Goal: Task Accomplishment & Management: Manage account settings

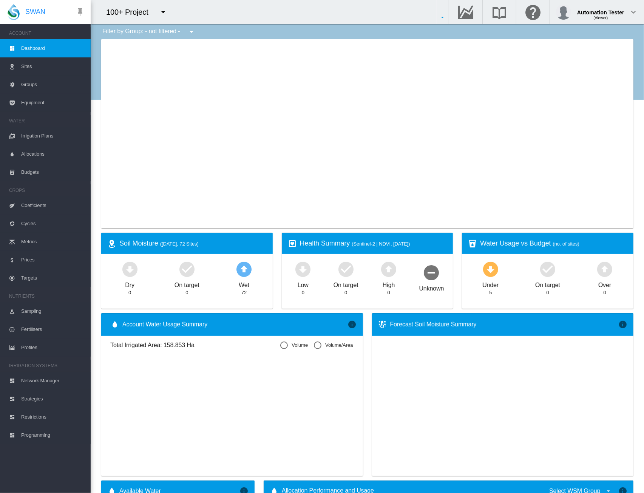
type input "**********"
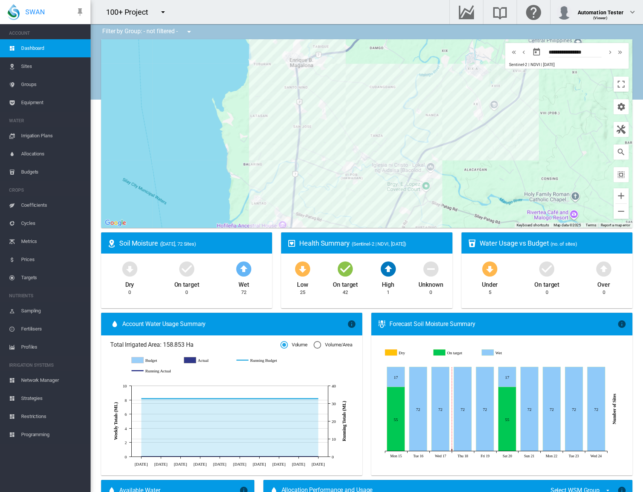
click at [161, 12] on md-icon "icon-menu-down" at bounding box center [163, 12] width 9 height 9
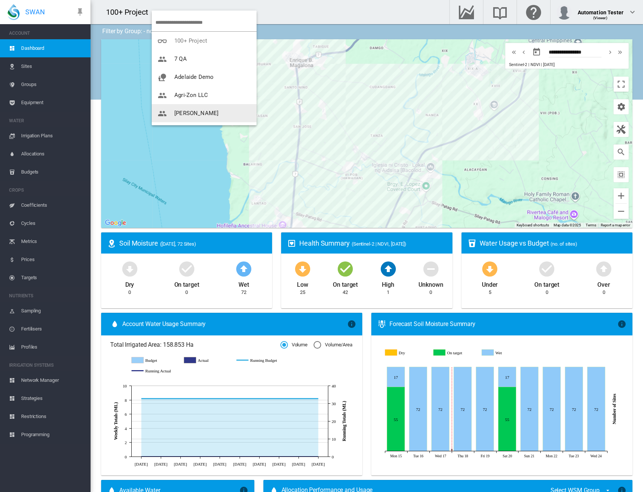
scroll to position [15, 0]
click at [316, 7] on md-backdrop at bounding box center [321, 246] width 643 height 492
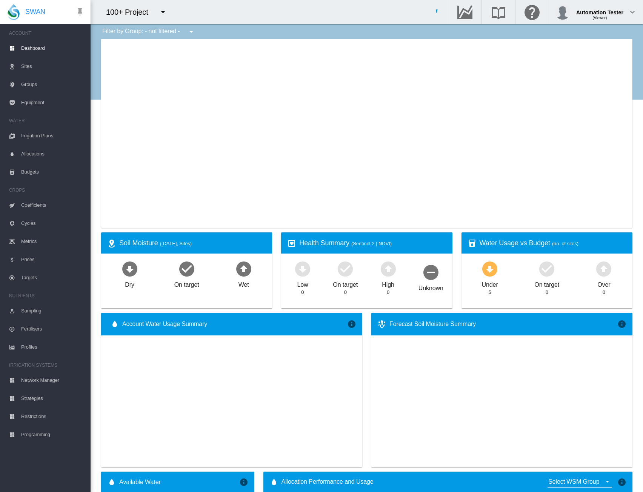
type input "**********"
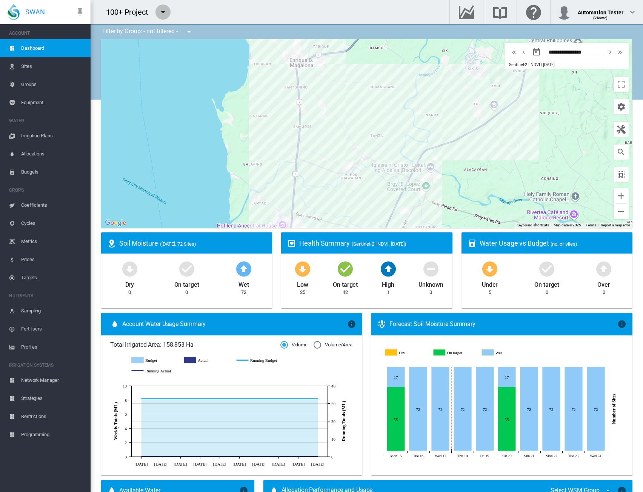
click at [164, 11] on md-icon "icon-menu-down" at bounding box center [163, 12] width 9 height 9
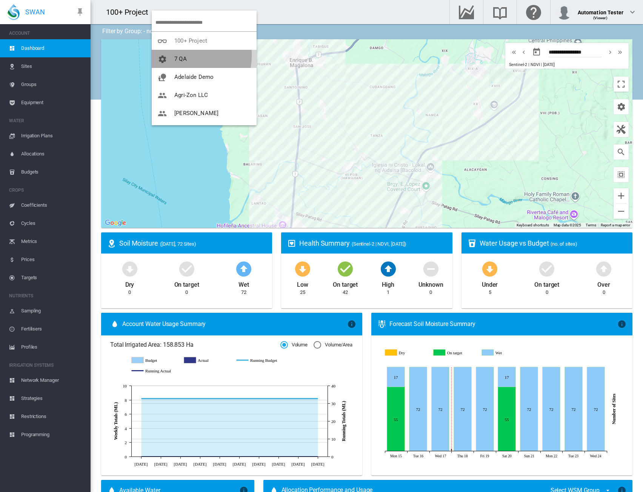
drag, startPoint x: 172, startPoint y: 55, endPoint x: 227, endPoint y: 33, distance: 59.1
click at [173, 56] on span "button" at bounding box center [166, 59] width 17 height 7
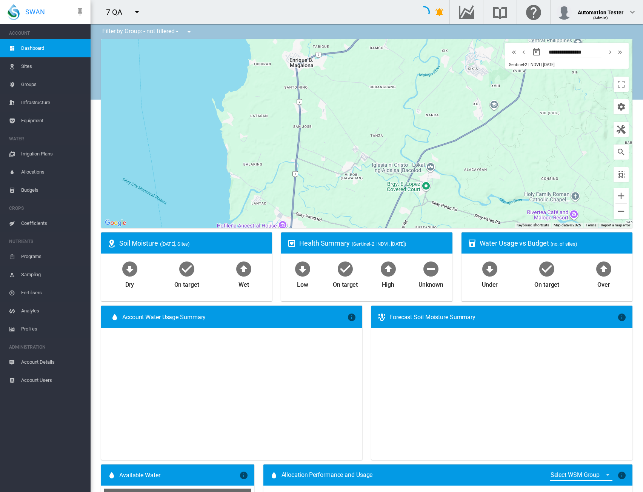
type input "**********"
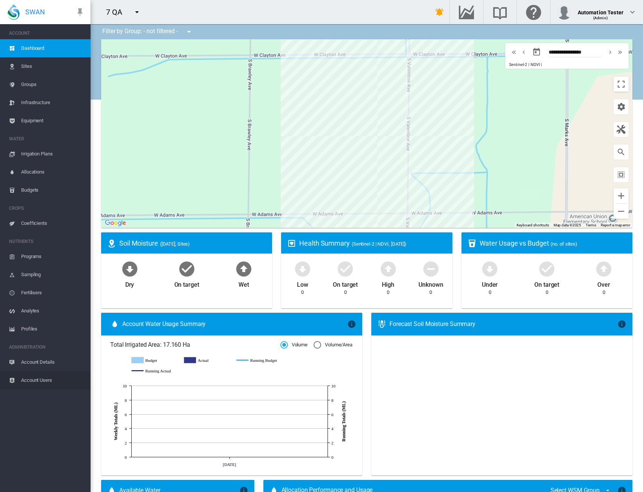
click at [33, 382] on span "Account Users" at bounding box center [52, 381] width 63 height 18
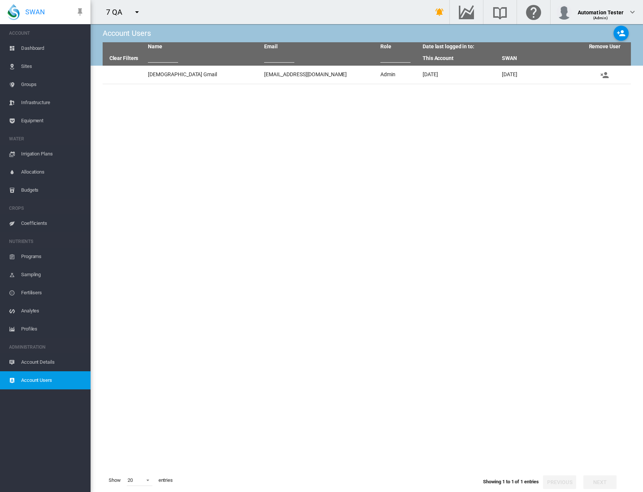
click at [26, 67] on span "Sites" at bounding box center [52, 66] width 63 height 18
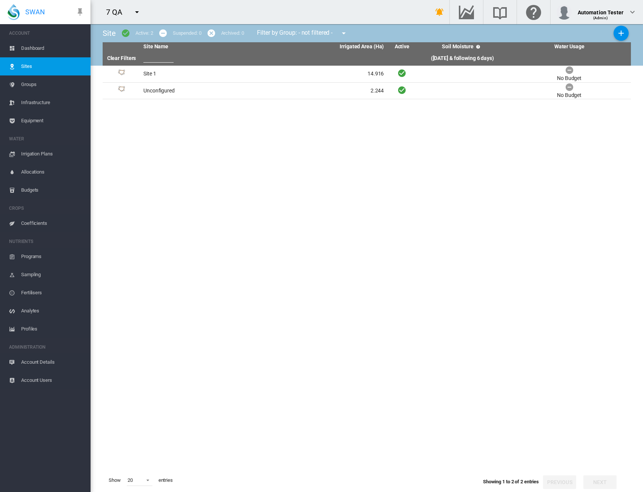
click at [20, 362] on link "Account Details" at bounding box center [45, 362] width 91 height 18
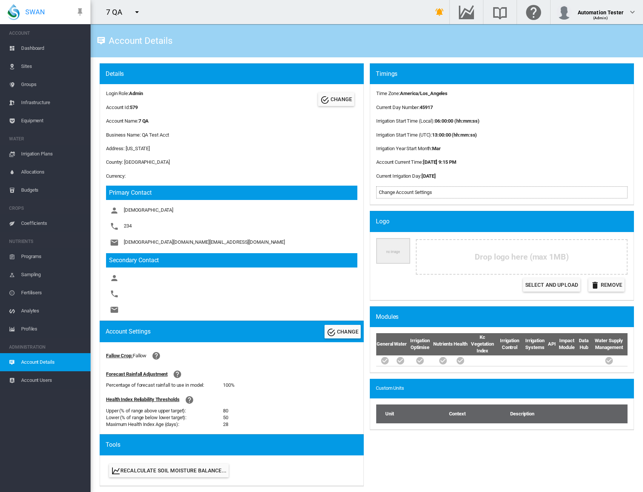
click at [29, 378] on span "Account Users" at bounding box center [52, 381] width 63 height 18
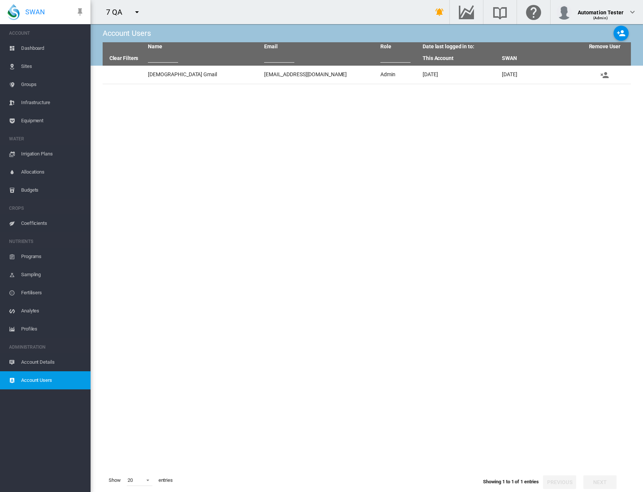
click at [34, 360] on span "Account Details" at bounding box center [52, 362] width 63 height 18
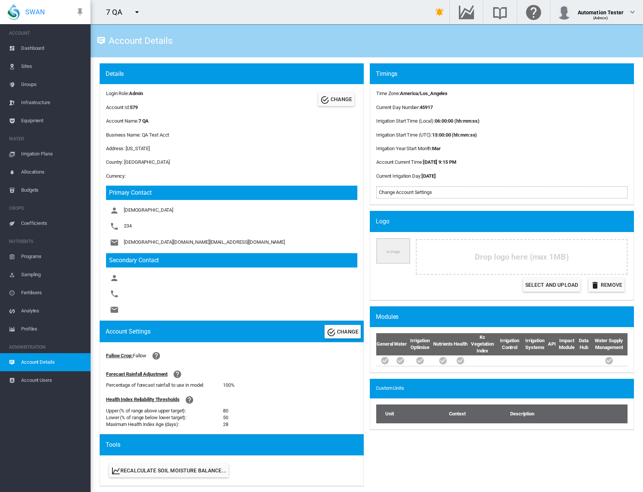
click at [35, 70] on span "Sites" at bounding box center [52, 66] width 63 height 18
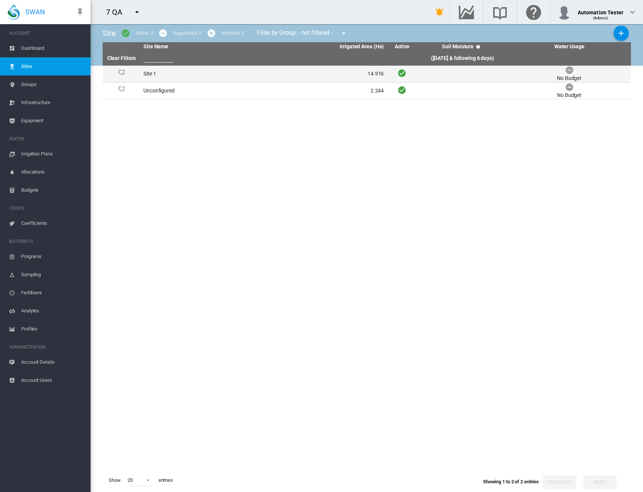
click at [203, 77] on td "Site 1" at bounding box center [201, 74] width 123 height 17
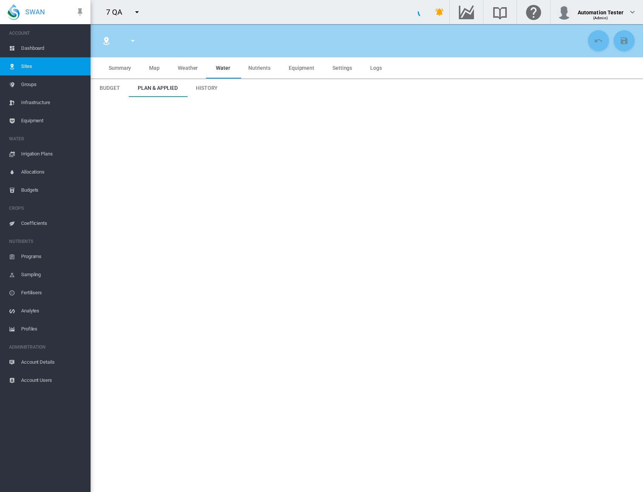
type input "******"
click at [341, 69] on span "Settings" at bounding box center [343, 68] width 20 height 6
type input "******"
type input "********"
type input "**********"
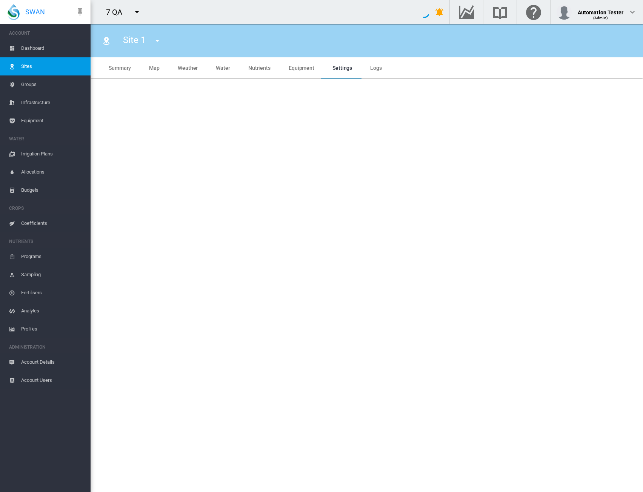
type input "**"
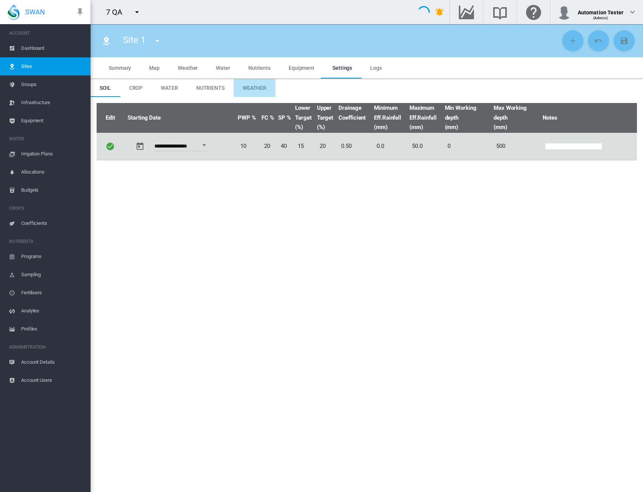
click at [243, 90] on span "Weather" at bounding box center [255, 88] width 24 height 6
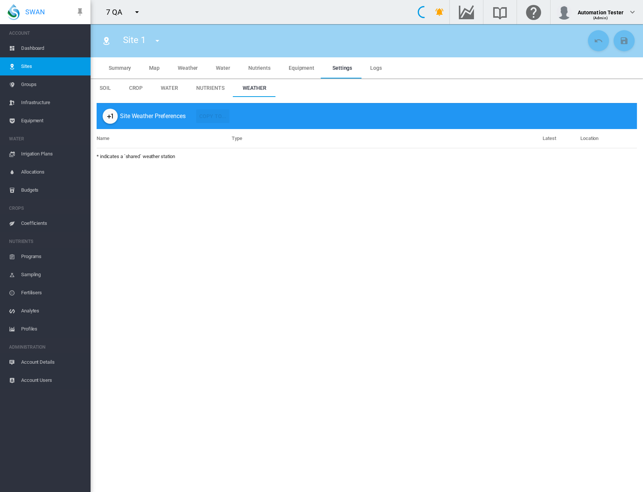
type input "******"
type input "*"
type input "**"
type input "******"
type input "***"
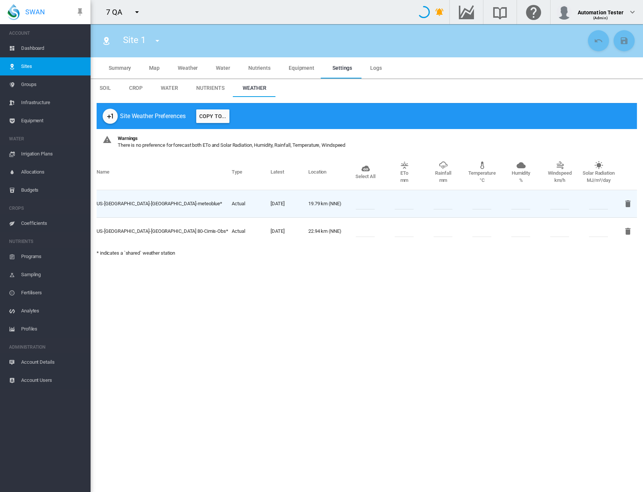
click at [52, 364] on span "Account Details" at bounding box center [52, 362] width 63 height 18
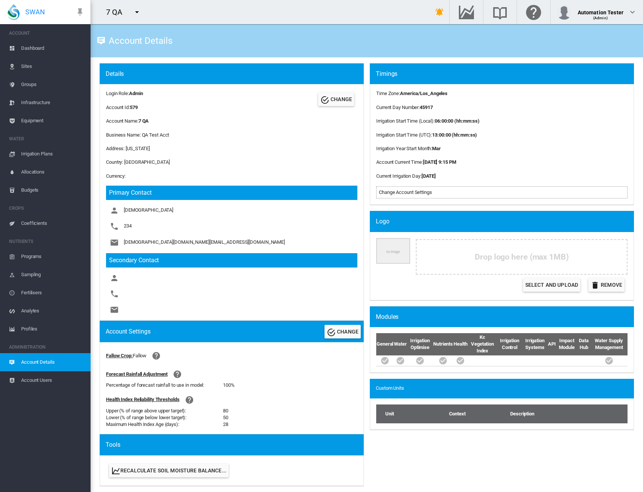
scroll to position [116, 0]
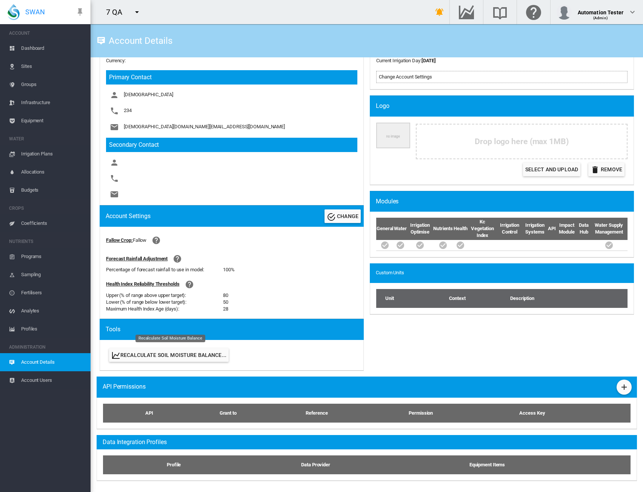
click at [171, 353] on button "Recalculate Soil Moisture Balance..." at bounding box center [169, 355] width 120 height 14
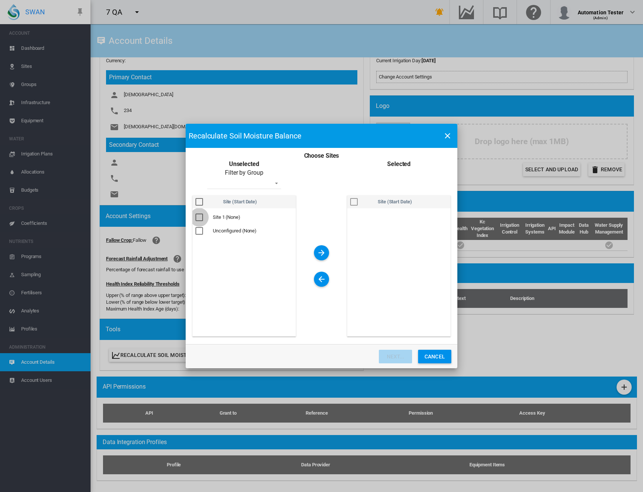
click at [198, 218] on div "Choose Sites ..." at bounding box center [200, 218] width 8 height 8
click at [317, 251] on md-icon "icon-arrow-right" at bounding box center [321, 252] width 9 height 9
click at [396, 359] on button "Next..." at bounding box center [395, 357] width 33 height 14
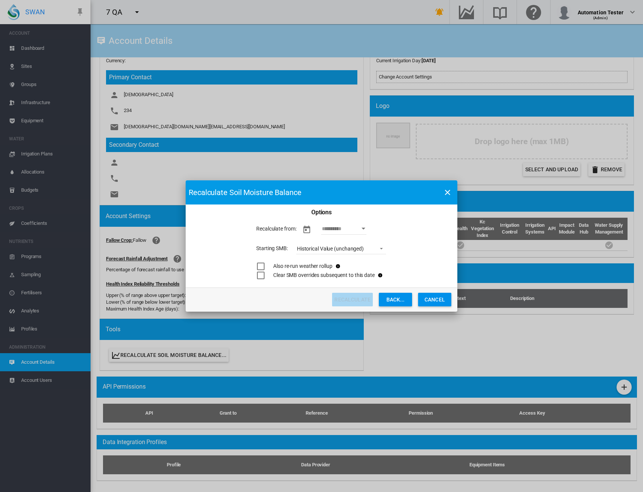
click at [347, 227] on input "As At Date" at bounding box center [343, 229] width 45 height 11
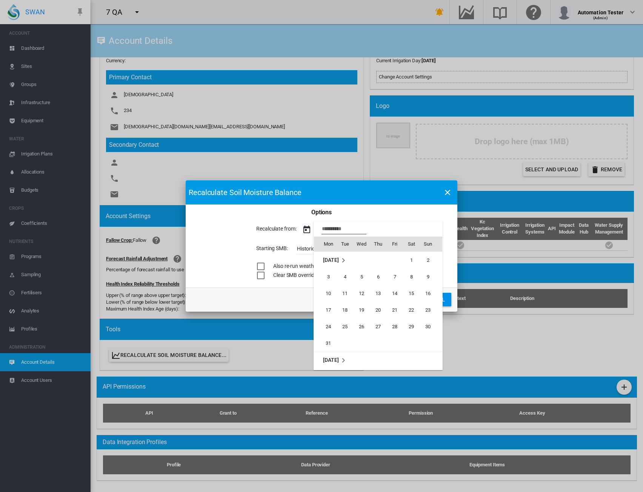
scroll to position [600, 0]
click at [331, 280] on span "1" at bounding box center [328, 277] width 15 height 15
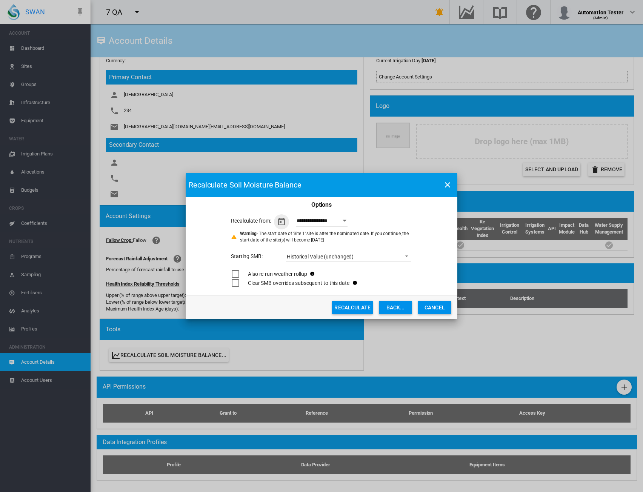
click at [343, 222] on input "**********" at bounding box center [322, 221] width 52 height 11
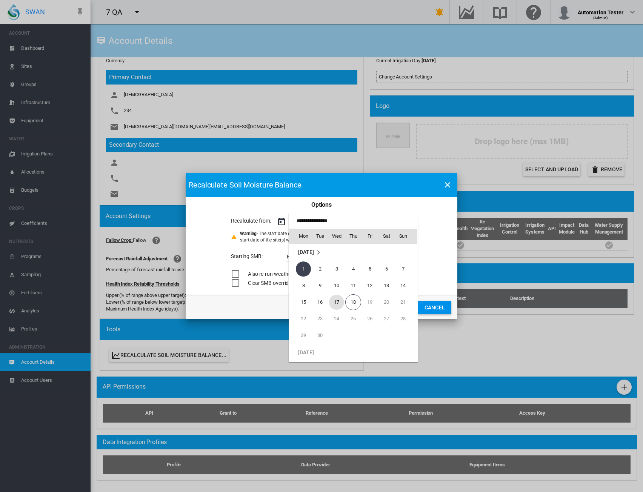
click at [341, 302] on span "17" at bounding box center [336, 302] width 15 height 15
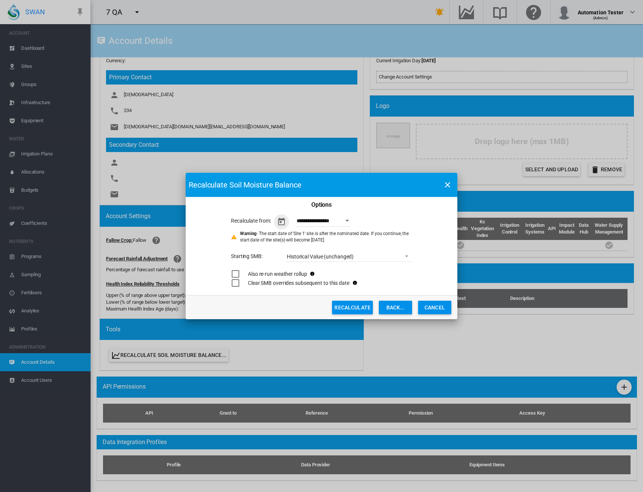
click at [353, 219] on button "Open calendar" at bounding box center [348, 221] width 14 height 14
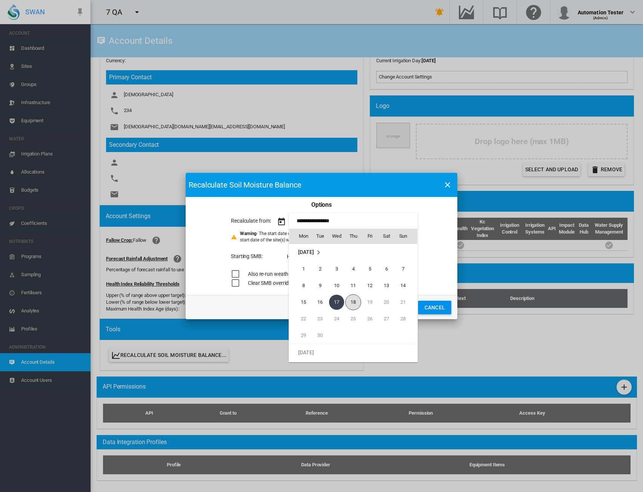
click at [353, 304] on span "18" at bounding box center [353, 303] width 16 height 16
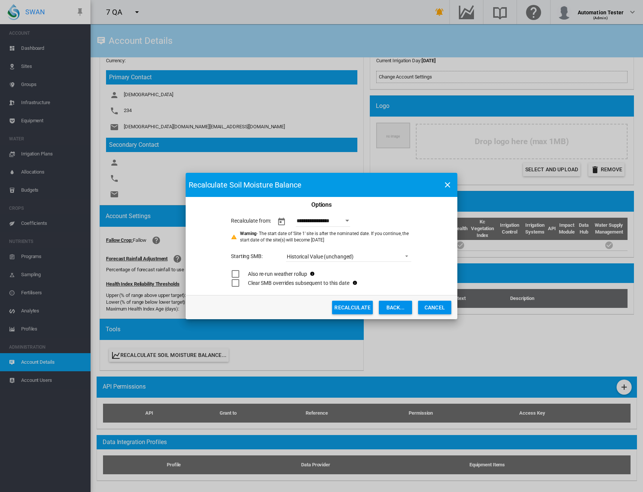
click at [348, 219] on button "Open calendar" at bounding box center [348, 221] width 14 height 14
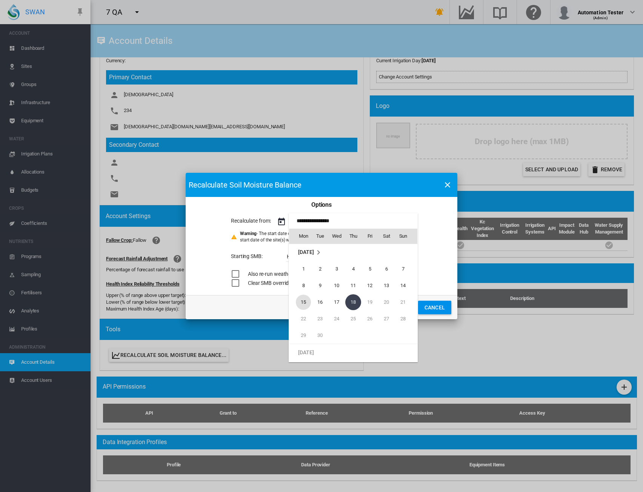
click at [300, 301] on span "15" at bounding box center [303, 302] width 15 height 15
type input "**********"
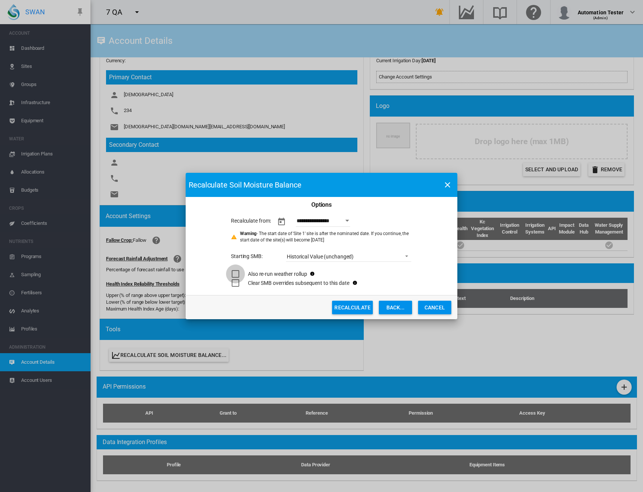
click at [235, 275] on div "Choose Sites ..." at bounding box center [236, 274] width 8 height 8
click at [235, 283] on div "Choose Sites ..." at bounding box center [236, 283] width 8 height 8
click at [351, 308] on button "Recalculate" at bounding box center [352, 308] width 41 height 14
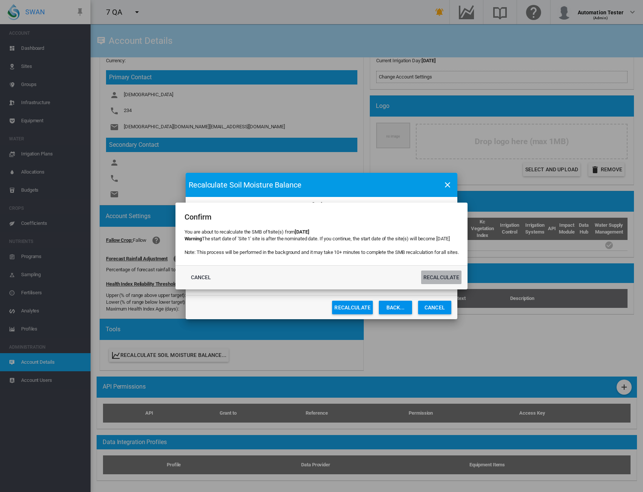
click at [432, 279] on button "Recalculate" at bounding box center [441, 278] width 41 height 14
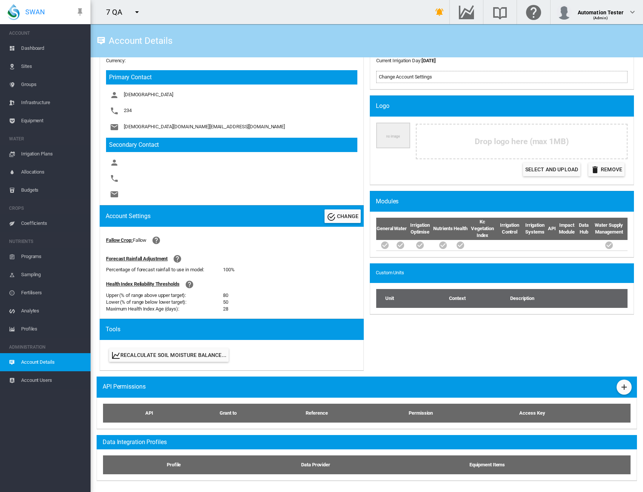
click at [39, 379] on span "Account Users" at bounding box center [52, 381] width 63 height 18
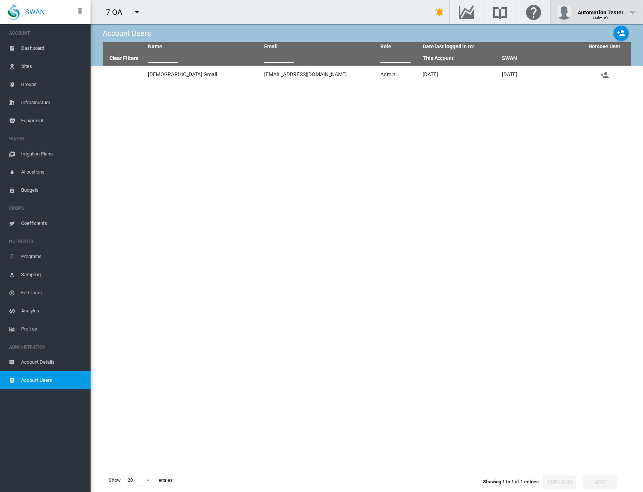
click at [598, 12] on div "(Admin)" at bounding box center [601, 15] width 46 height 8
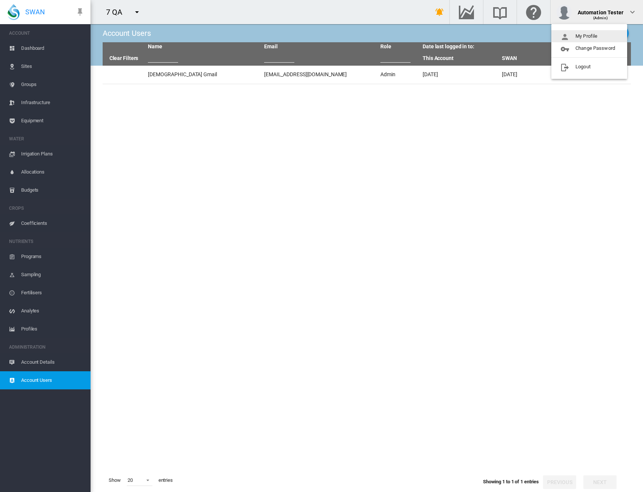
click at [589, 36] on button "My Profile" at bounding box center [590, 36] width 76 height 12
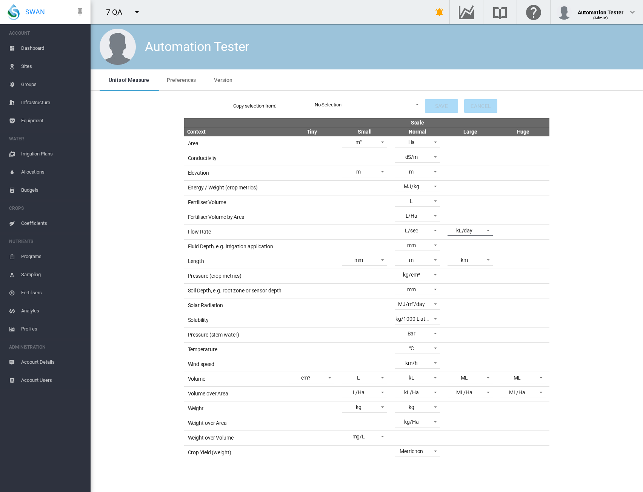
click at [470, 228] on div "kL/day" at bounding box center [464, 231] width 16 height 6
type md-option "5095"
click at [592, 362] on md-backdrop at bounding box center [321, 246] width 643 height 492
click at [325, 374] on span at bounding box center [327, 377] width 9 height 7
click at [602, 339] on md-backdrop at bounding box center [321, 246] width 643 height 492
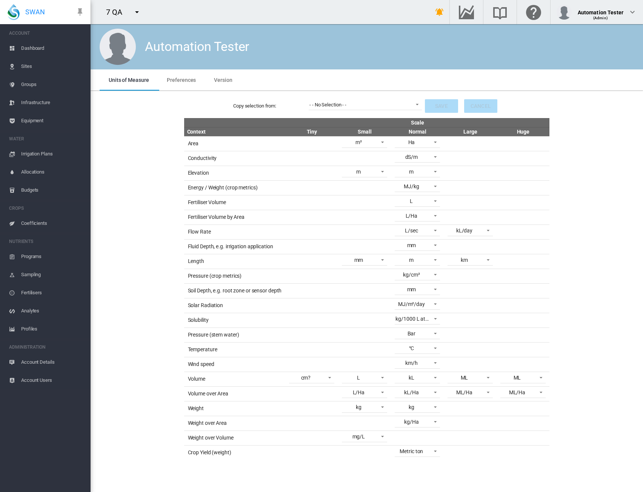
click at [28, 383] on span "Account Users" at bounding box center [52, 381] width 63 height 18
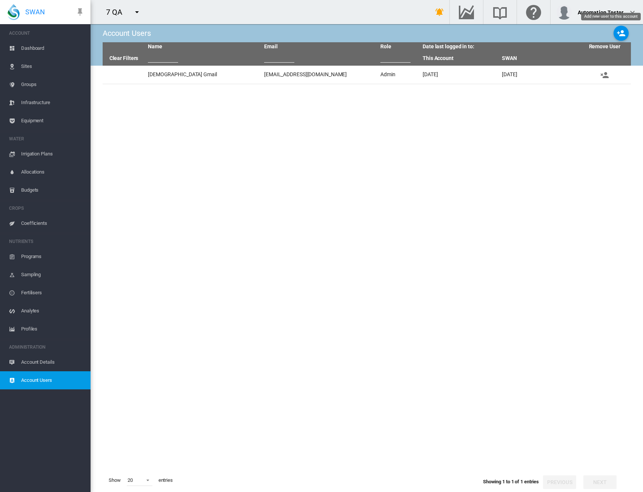
click at [621, 32] on md-icon "icon-account-plus" at bounding box center [621, 33] width 9 height 9
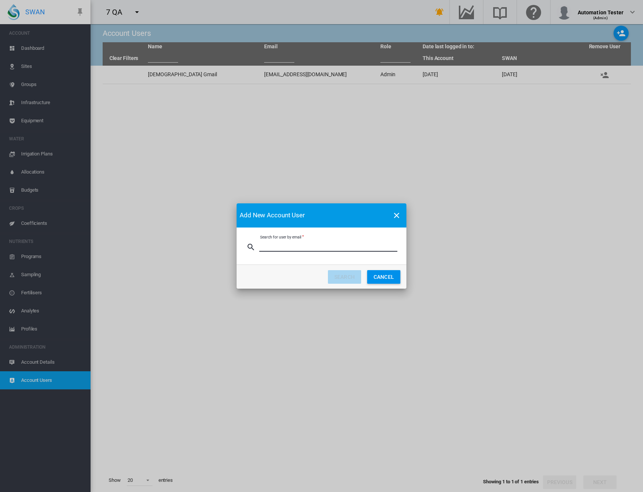
click at [267, 250] on input "Search for user by email" at bounding box center [328, 246] width 138 height 11
type input "*"
click at [349, 282] on button "SEARCH" at bounding box center [344, 277] width 33 height 14
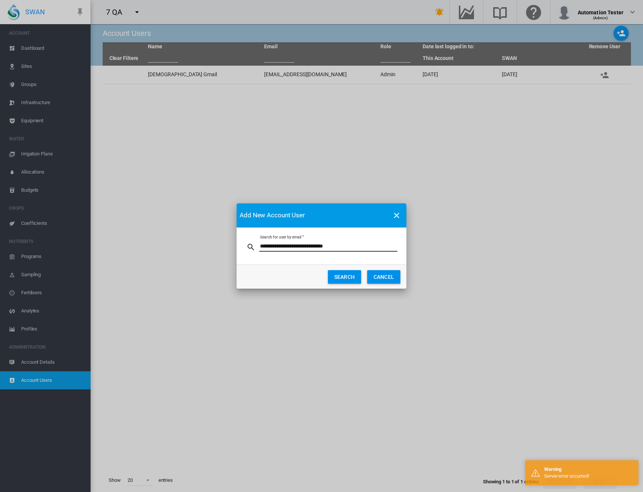
drag, startPoint x: 344, startPoint y: 247, endPoint x: 359, endPoint y: 246, distance: 15.1
click at [359, 246] on input "**********" at bounding box center [328, 246] width 138 height 11
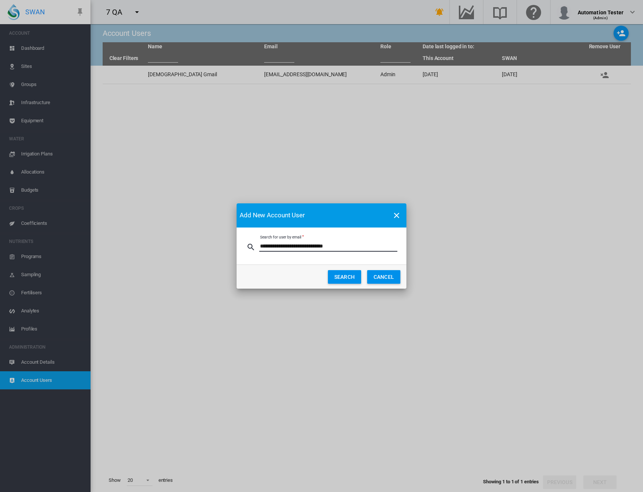
type input "**********"
click at [340, 284] on md-dialog-actions "SEARCH CANCEL" at bounding box center [322, 277] width 170 height 24
click at [341, 276] on button "SEARCH" at bounding box center [344, 277] width 33 height 14
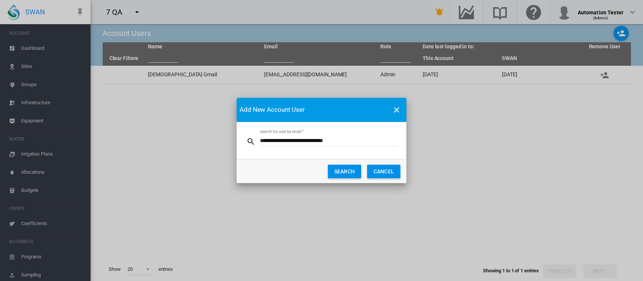
click at [390, 169] on button "CANCEL" at bounding box center [383, 172] width 33 height 14
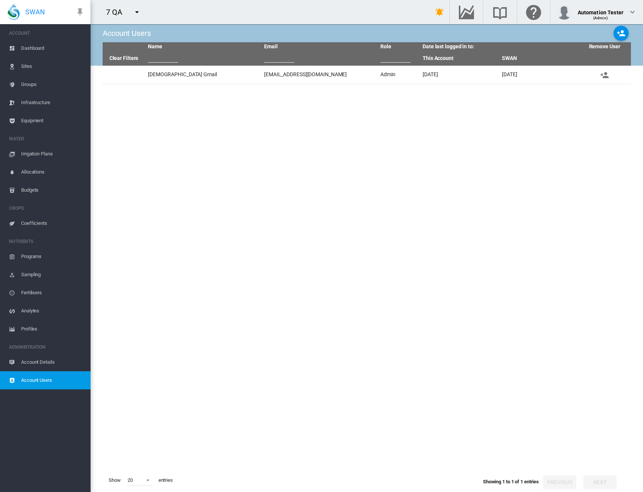
click at [137, 16] on md-icon "icon-menu-down" at bounding box center [137, 12] width 9 height 9
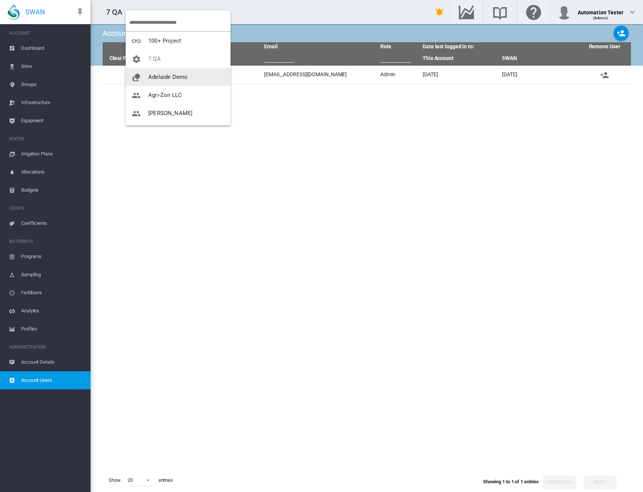
scroll to position [54, 0]
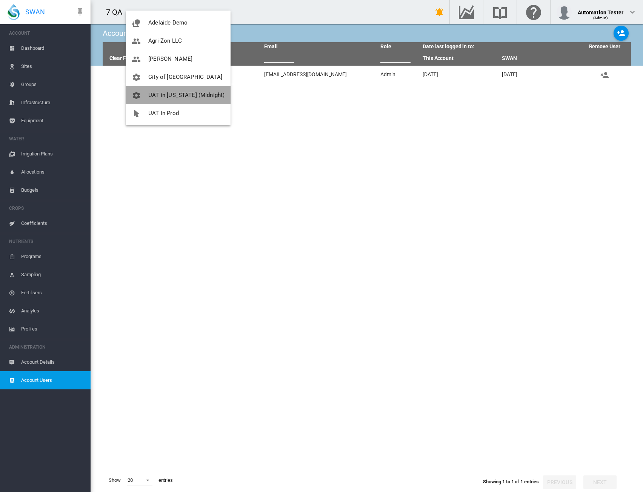
click at [202, 96] on span "UAT in [US_STATE] (Midnight)" at bounding box center [186, 95] width 76 height 7
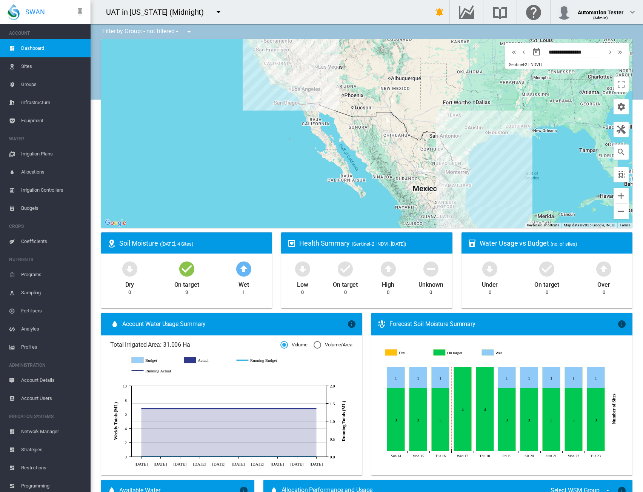
click at [39, 399] on span "Account Users" at bounding box center [52, 399] width 63 height 18
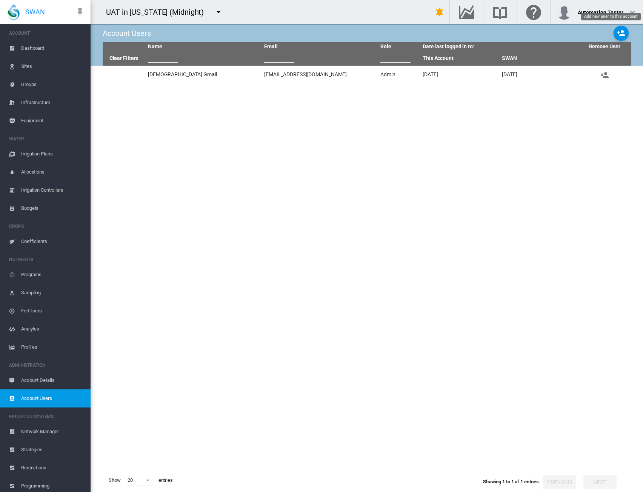
click at [623, 32] on md-icon "icon-account-plus" at bounding box center [621, 33] width 9 height 9
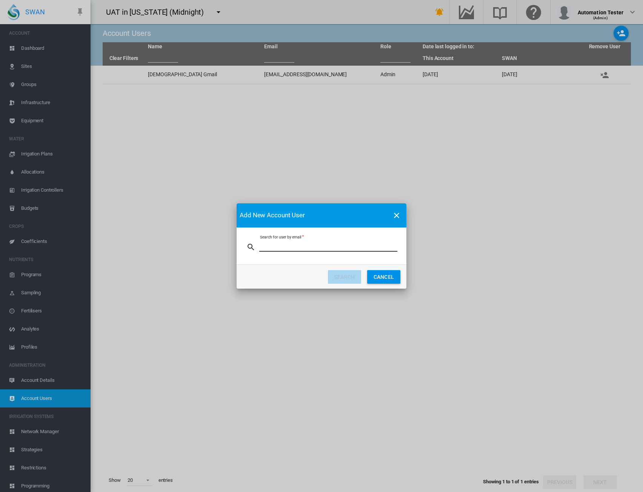
click at [292, 246] on input "Search for user by email" at bounding box center [328, 246] width 138 height 11
type input "*"
click at [351, 281] on button "SEARCH" at bounding box center [344, 277] width 33 height 14
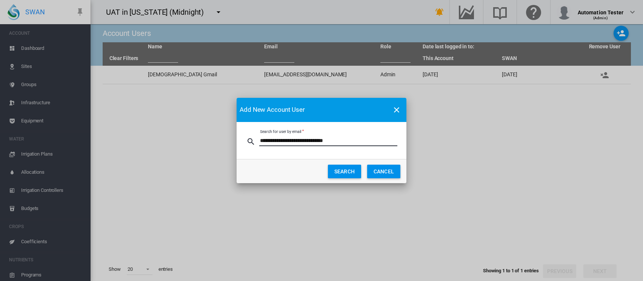
drag, startPoint x: 293, startPoint y: 141, endPoint x: 319, endPoint y: 142, distance: 25.3
click at [319, 142] on input "**********" at bounding box center [328, 140] width 138 height 11
type input "**********"
click at [339, 167] on button "SEARCH" at bounding box center [344, 172] width 33 height 14
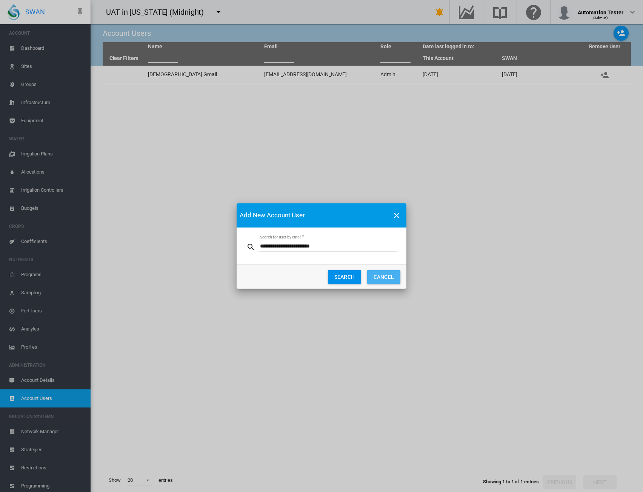
click at [382, 275] on button "CANCEL" at bounding box center [383, 277] width 33 height 14
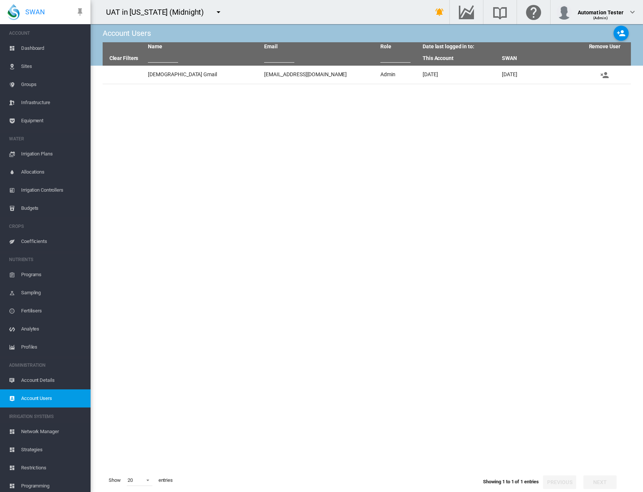
click at [36, 49] on span "Dashboard" at bounding box center [52, 48] width 63 height 18
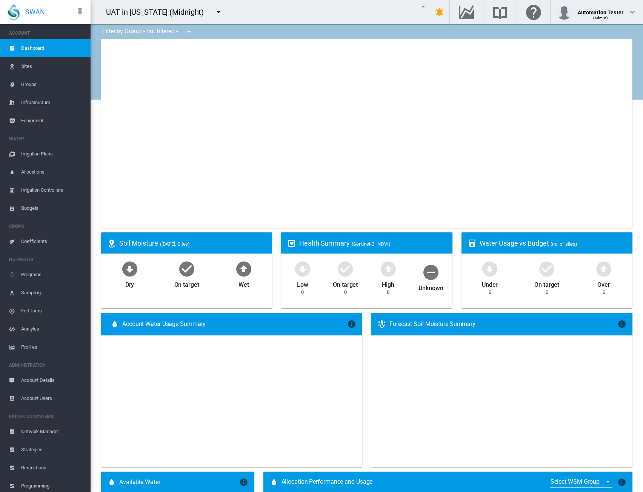
type input "**********"
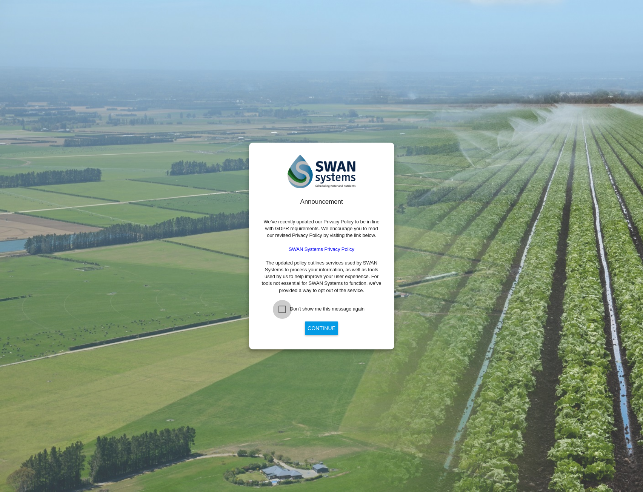
click at [282, 311] on div "Don't show me this message again" at bounding box center [283, 310] width 8 height 8
click at [321, 332] on button "Continue" at bounding box center [321, 329] width 33 height 14
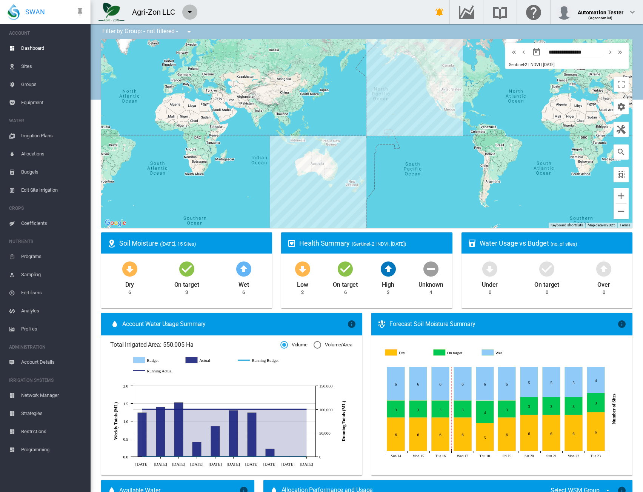
click at [190, 14] on md-icon "icon-menu-down" at bounding box center [189, 12] width 9 height 9
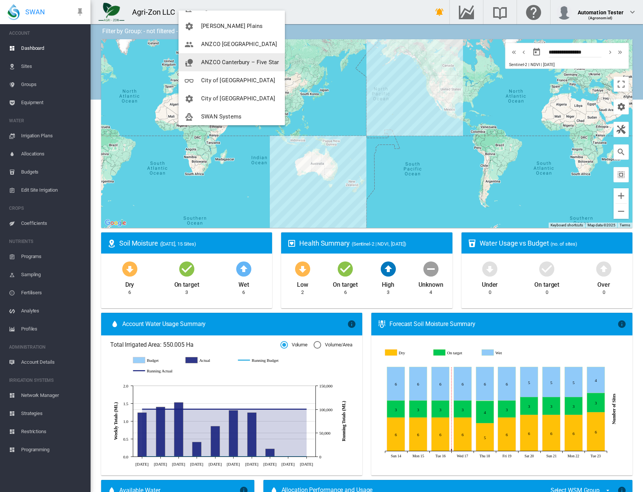
scroll to position [109, 0]
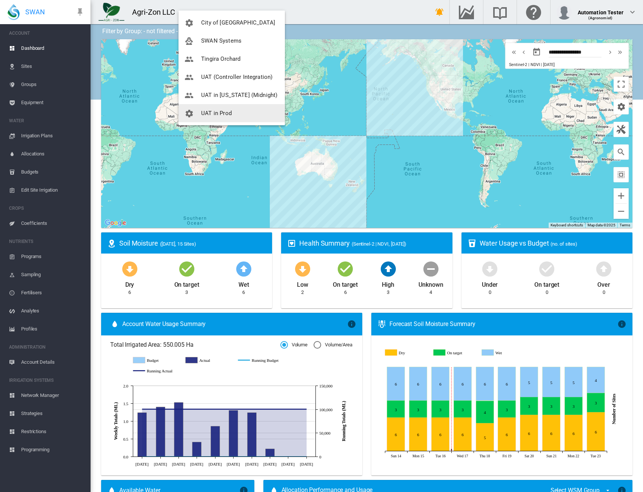
click at [211, 114] on span "UAT in Prod" at bounding box center [216, 113] width 31 height 7
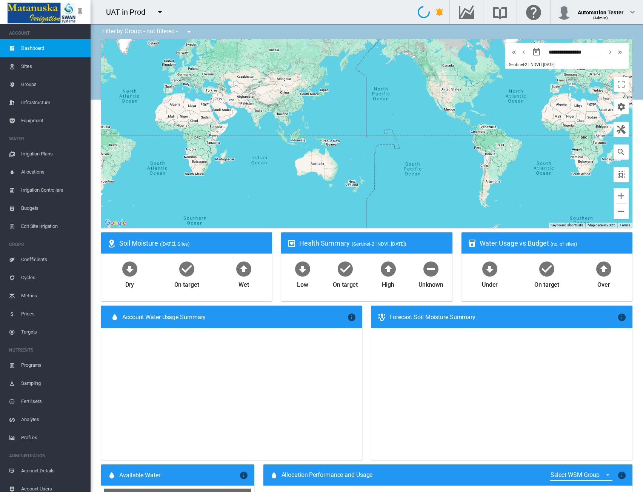
type input "**********"
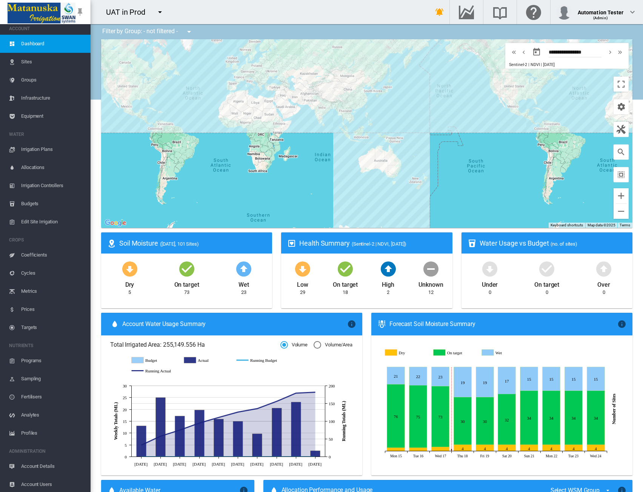
scroll to position [6, 0]
drag, startPoint x: 28, startPoint y: 482, endPoint x: 32, endPoint y: 475, distance: 8.0
click at [28, 482] on span "Account Users" at bounding box center [52, 483] width 63 height 18
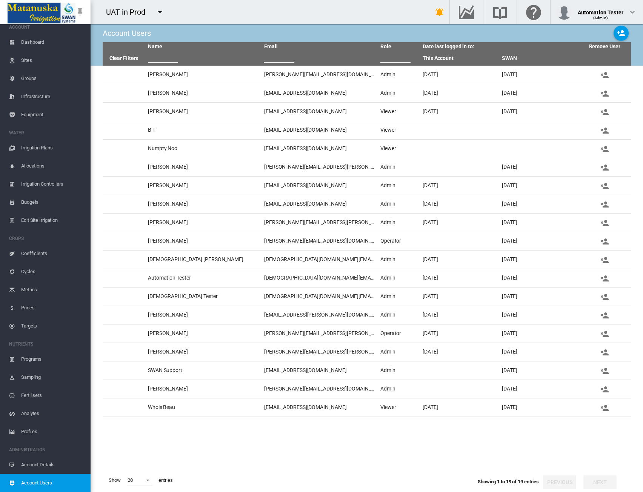
click at [160, 9] on md-icon "icon-menu-down" at bounding box center [160, 12] width 9 height 9
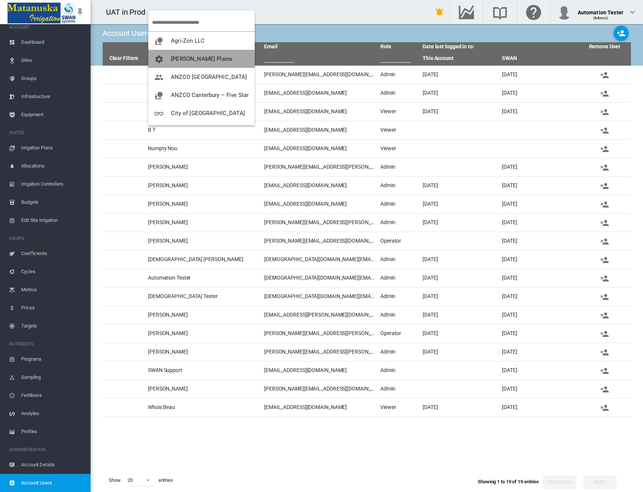
click at [199, 60] on span "[PERSON_NAME] Plains" at bounding box center [202, 59] width 62 height 7
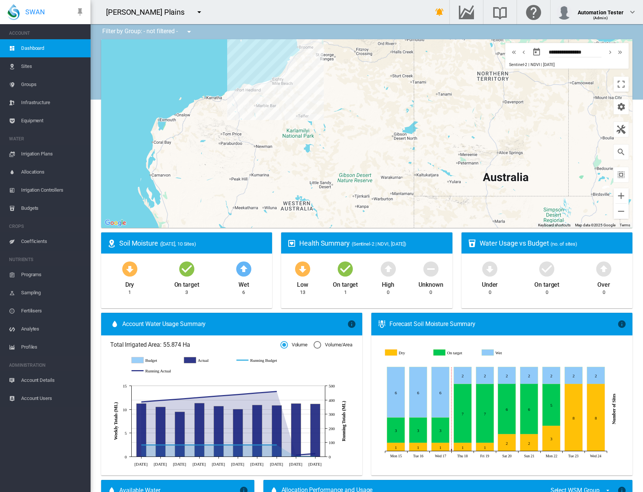
click at [31, 401] on span "Account Users" at bounding box center [52, 399] width 63 height 18
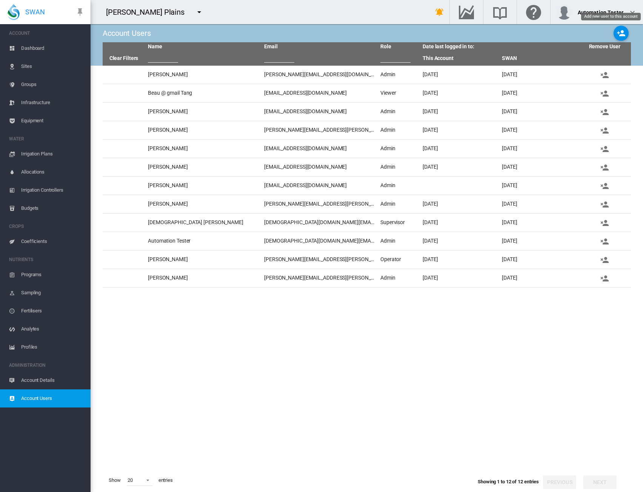
click at [618, 35] on md-icon "icon-account-plus" at bounding box center [621, 33] width 9 height 9
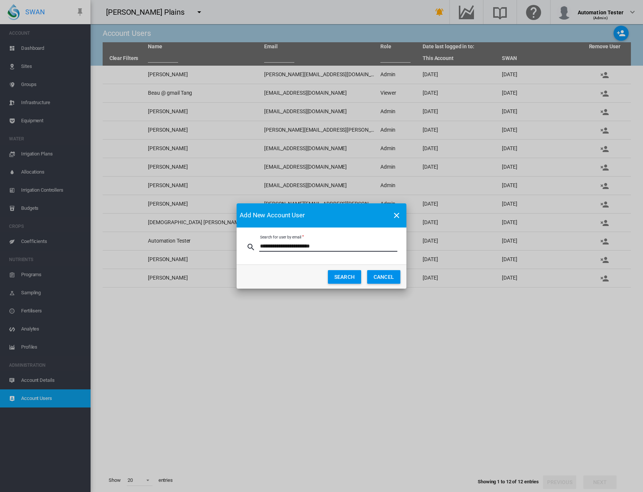
type input "**********"
click at [347, 278] on button "SEARCH" at bounding box center [344, 277] width 33 height 14
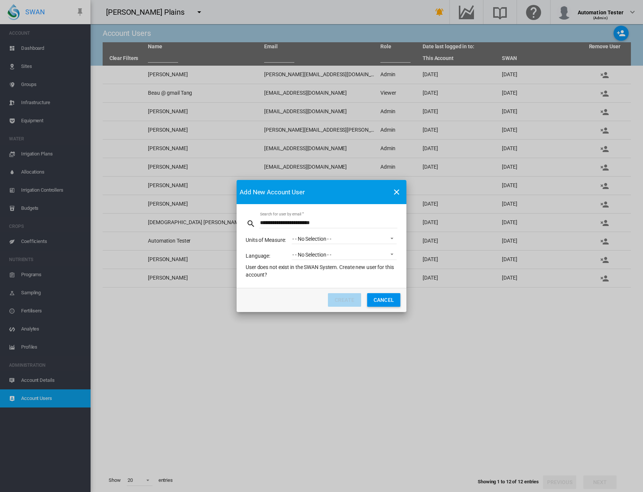
click at [352, 237] on span "- - No Selection - -" at bounding box center [338, 240] width 91 height 8
click at [341, 259] on md-option "Default metric units" at bounding box center [345, 257] width 117 height 18
click at [343, 254] on span "- - No Selection - -" at bounding box center [338, 255] width 91 height 8
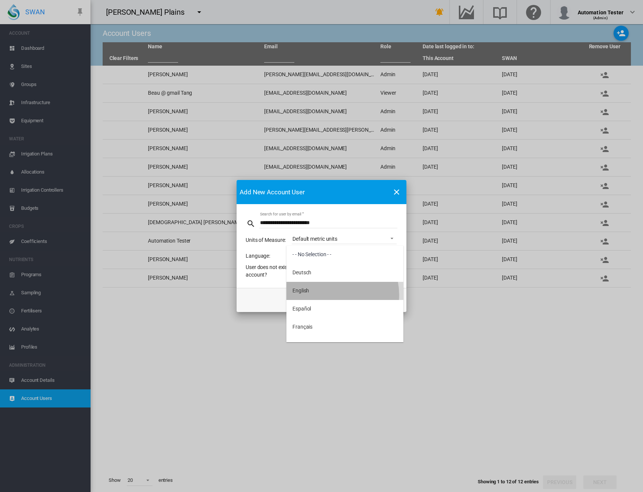
click at [332, 295] on md-option "English" at bounding box center [345, 291] width 117 height 18
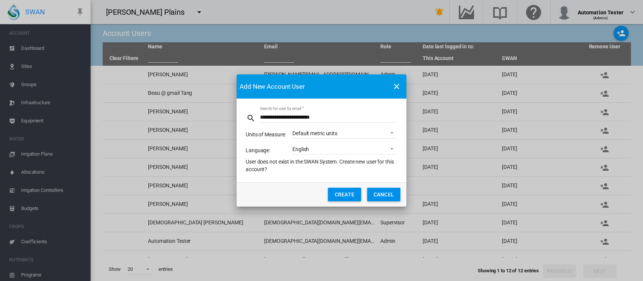
click at [341, 198] on button "CREATE" at bounding box center [344, 195] width 33 height 14
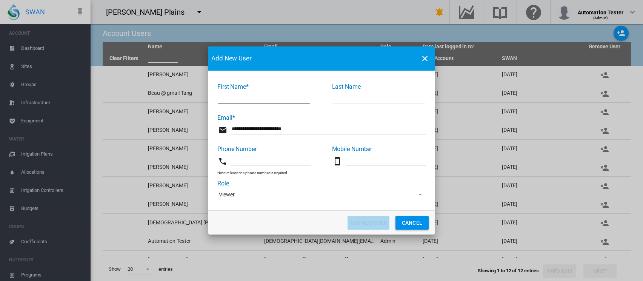
click at [413, 219] on button "Cancel" at bounding box center [412, 223] width 33 height 14
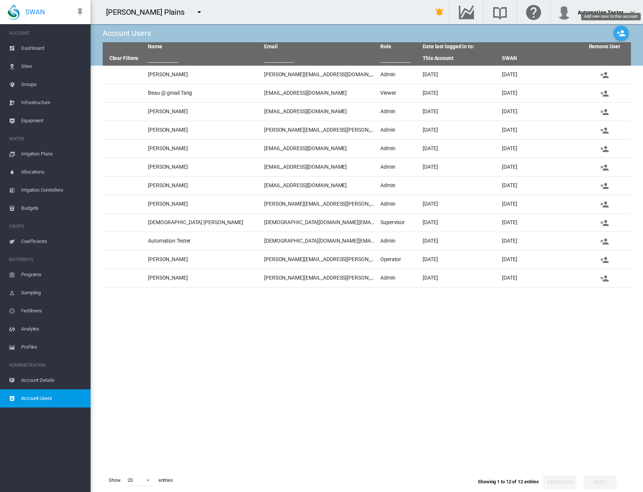
click at [618, 30] on md-icon "icon-account-plus" at bounding box center [621, 33] width 9 height 9
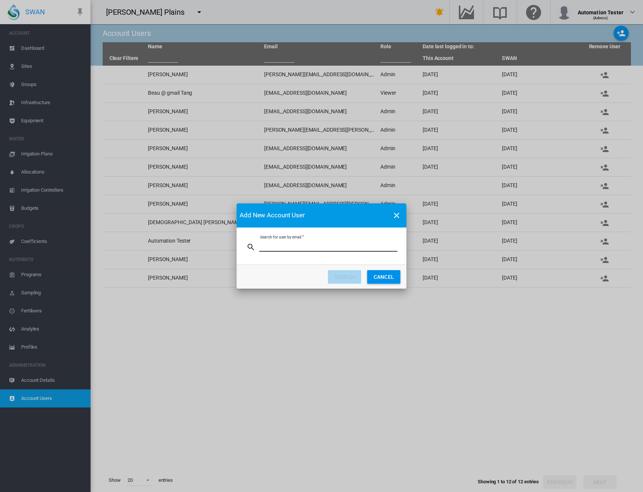
click at [309, 247] on input "Search for user by email" at bounding box center [328, 246] width 138 height 11
click at [338, 276] on button "SEARCH" at bounding box center [344, 277] width 33 height 14
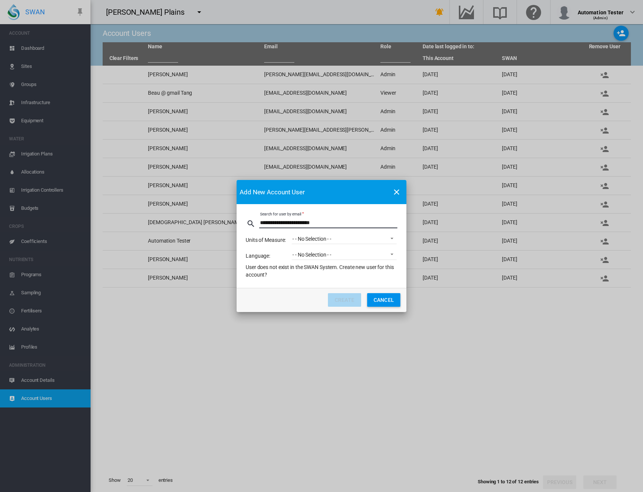
drag, startPoint x: 294, startPoint y: 224, endPoint x: 302, endPoint y: 225, distance: 8.3
click at [302, 225] on input "**********" at bounding box center [328, 222] width 138 height 11
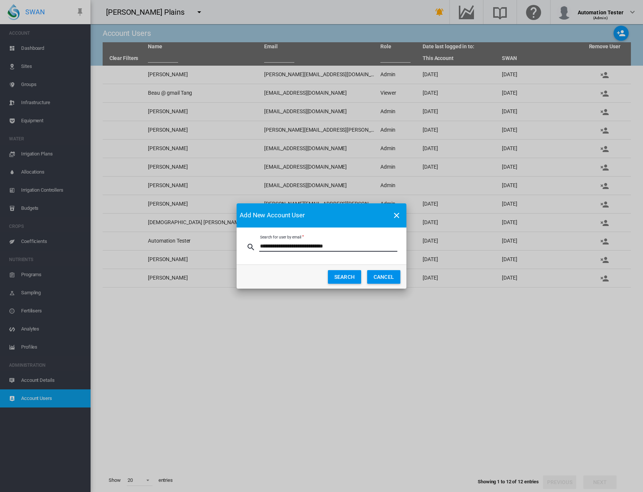
type input "**********"
click at [335, 277] on button "SEARCH" at bounding box center [344, 277] width 33 height 14
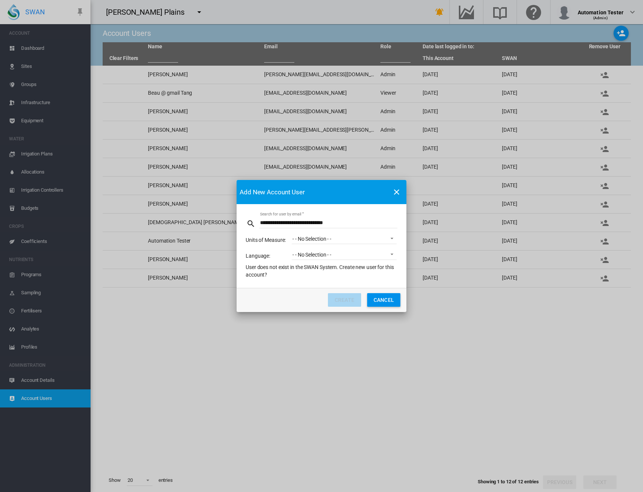
click at [378, 303] on button "CANCEL" at bounding box center [383, 300] width 33 height 14
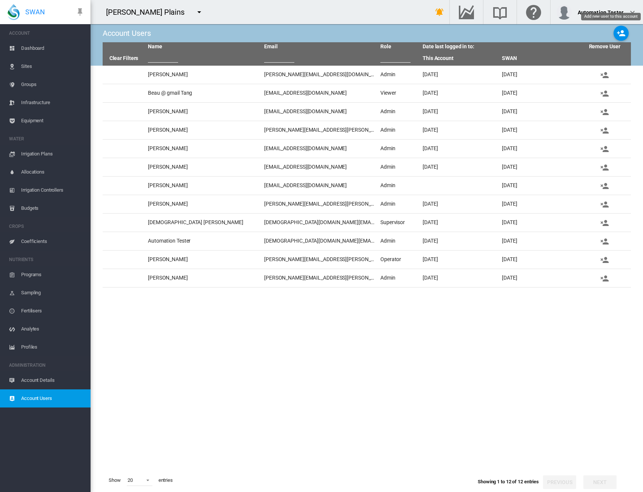
click at [622, 30] on md-icon "icon-account-plus" at bounding box center [621, 33] width 9 height 9
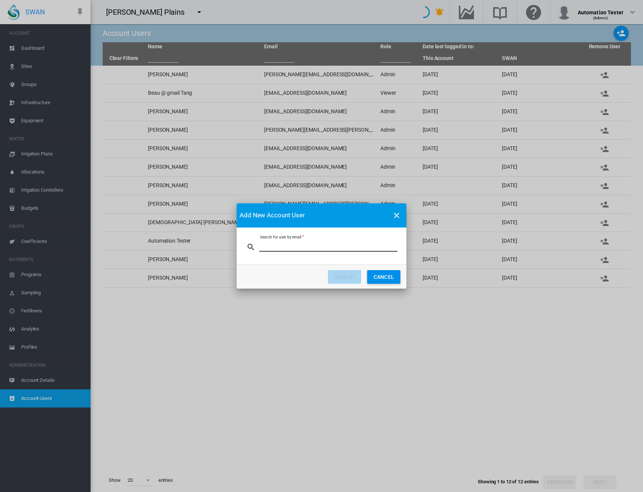
click at [313, 244] on input "Search for user by email" at bounding box center [328, 246] width 138 height 11
type input "**********"
click at [344, 277] on button "SEARCH" at bounding box center [344, 277] width 33 height 14
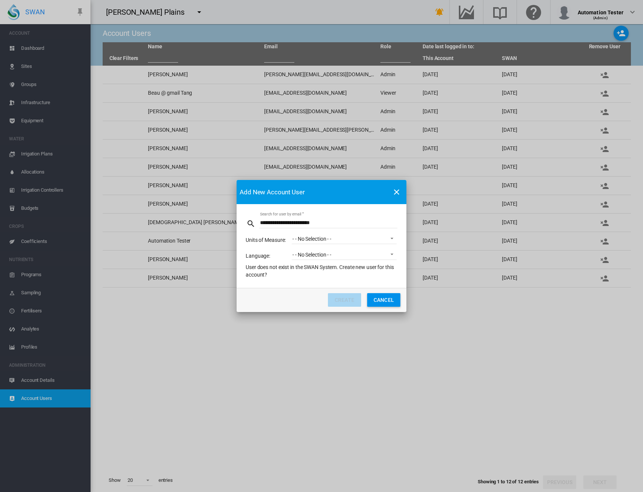
click at [383, 301] on button "CANCEL" at bounding box center [383, 300] width 33 height 14
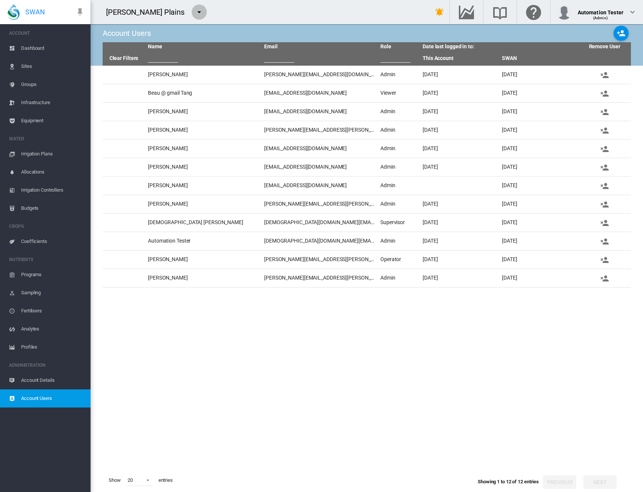
click at [192, 9] on button "button" at bounding box center [199, 12] width 15 height 15
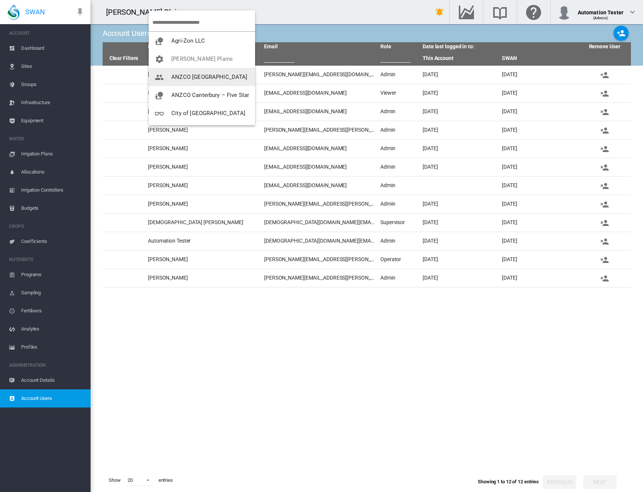
scroll to position [109, 0]
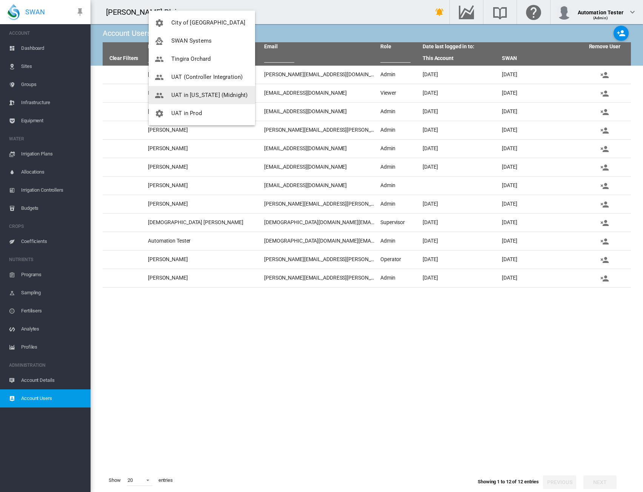
click at [207, 96] on span "UAT in [US_STATE] (Midnight)" at bounding box center [209, 95] width 76 height 7
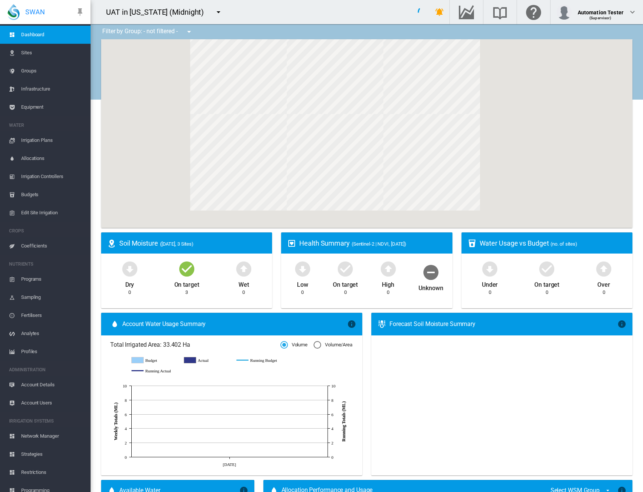
scroll to position [21, 0]
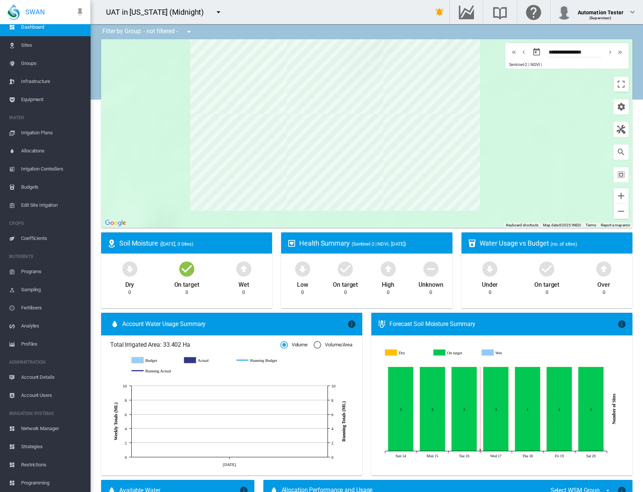
click at [49, 398] on span "Account Users" at bounding box center [52, 396] width 63 height 18
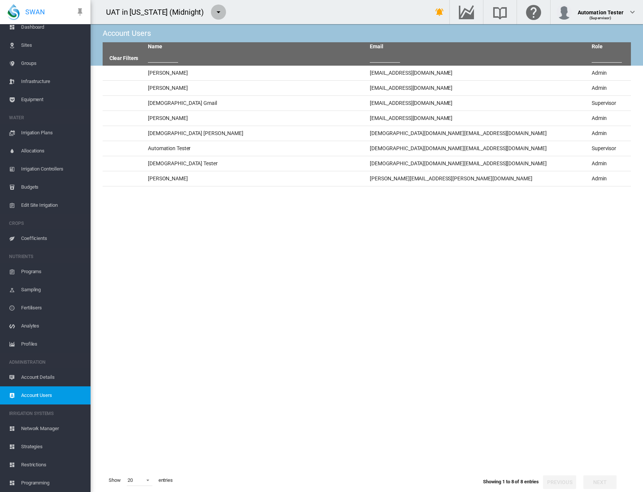
click at [214, 14] on md-icon "icon-menu-down" at bounding box center [218, 12] width 9 height 9
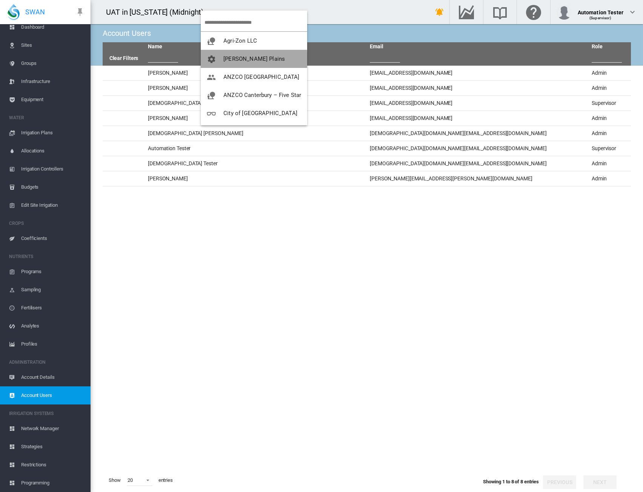
click at [219, 59] on span "button" at bounding box center [215, 59] width 17 height 7
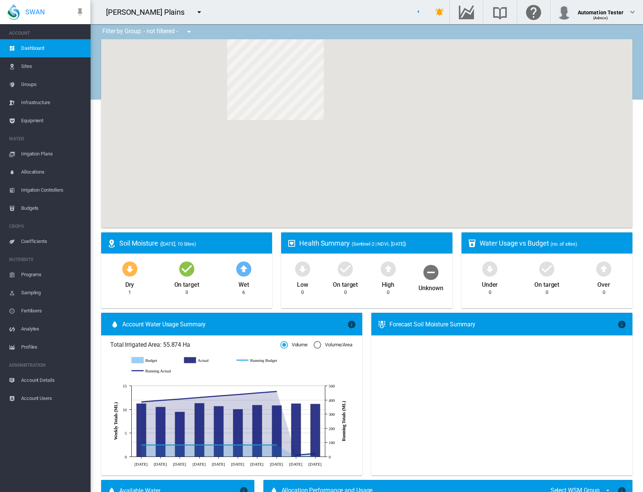
click at [45, 396] on span "Account Users" at bounding box center [52, 399] width 63 height 18
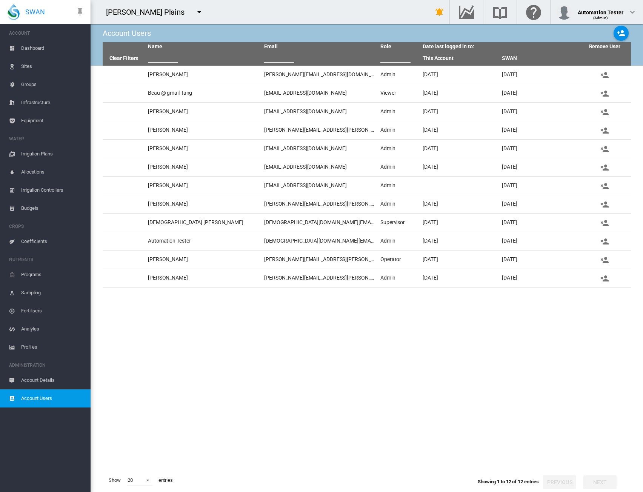
click at [553, 349] on tbody "[PERSON_NAME] Rubiano [EMAIL_ADDRESS][DOMAIN_NAME] Admin [DATE] [DATE] Beau @ g…" at bounding box center [367, 267] width 529 height 403
click at [623, 35] on md-icon "icon-account-plus" at bounding box center [621, 33] width 9 height 9
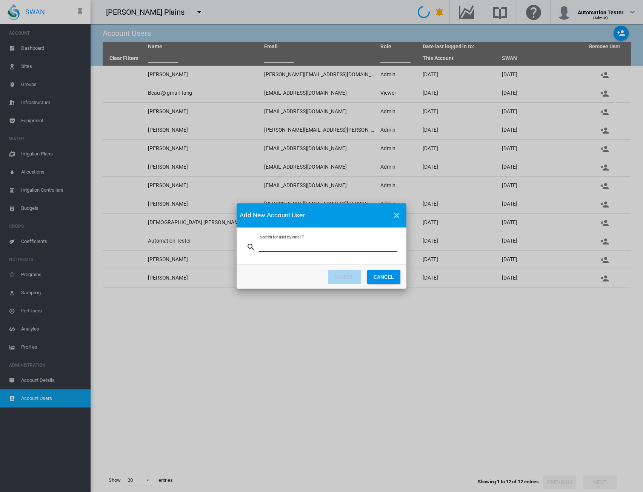
click at [356, 244] on input "Search for user by email" at bounding box center [328, 246] width 138 height 11
type input "**********"
click at [338, 274] on button "SEARCH" at bounding box center [344, 277] width 33 height 14
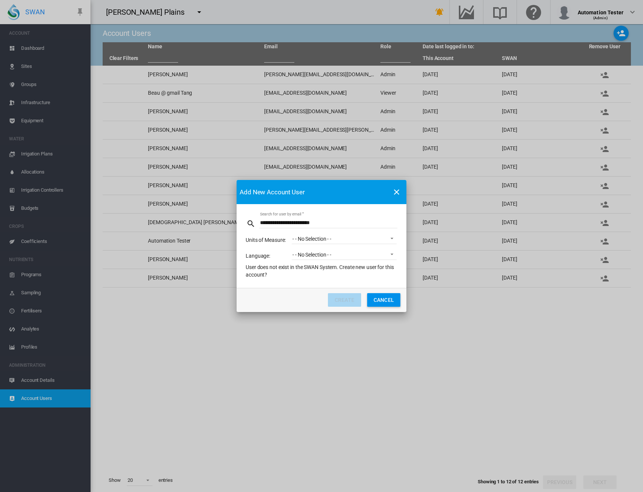
click at [312, 239] on div "- - No Selection - -" at bounding box center [312, 239] width 39 height 6
click at [307, 257] on div "Default metric units" at bounding box center [315, 257] width 45 height 8
click at [312, 254] on div "- - No Selection - -" at bounding box center [312, 255] width 39 height 6
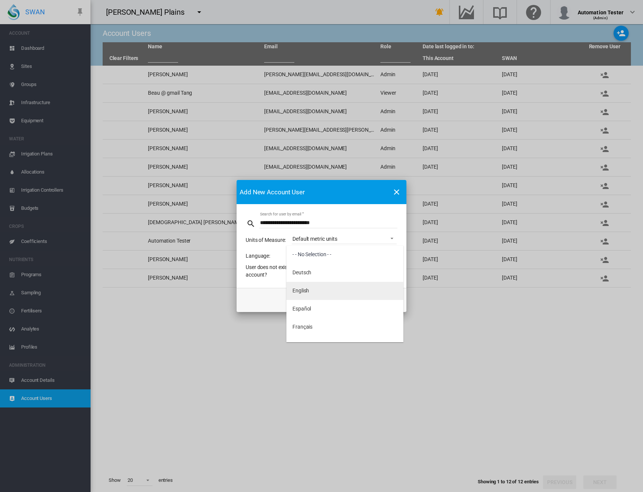
click at [309, 293] on div "English" at bounding box center [301, 291] width 17 height 8
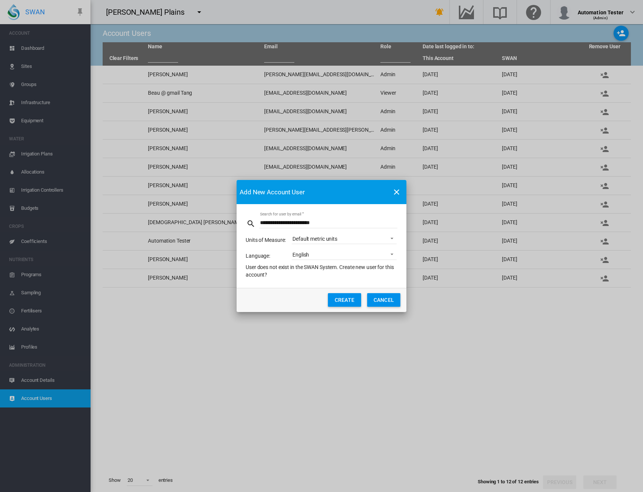
click at [347, 299] on button "CREATE" at bounding box center [344, 300] width 33 height 14
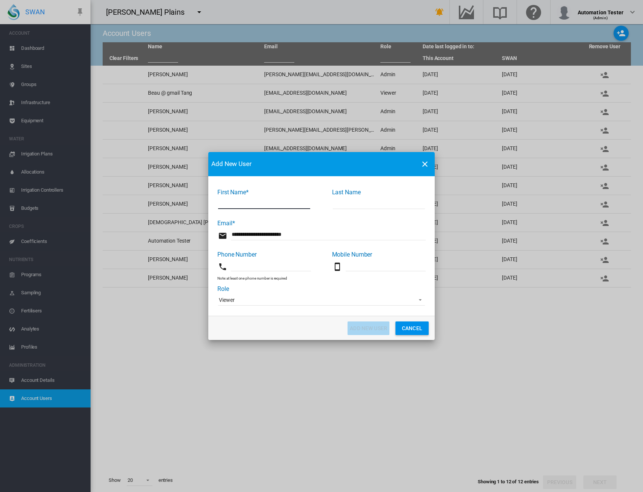
click at [230, 205] on input "First Name* ..." at bounding box center [264, 203] width 92 height 11
type input "****"
click at [380, 206] on input "First Name* ..." at bounding box center [379, 203] width 92 height 11
type input "***"
click at [266, 262] on input "First Name* ..." at bounding box center [271, 265] width 80 height 11
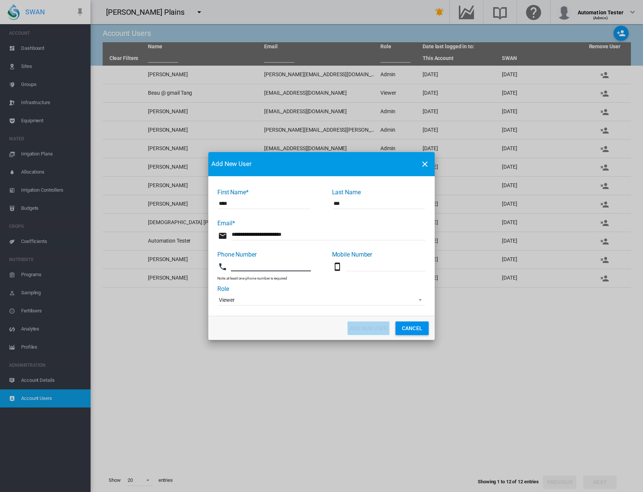
type input "*"
type input "***"
click at [362, 333] on button "Add New User" at bounding box center [369, 329] width 42 height 14
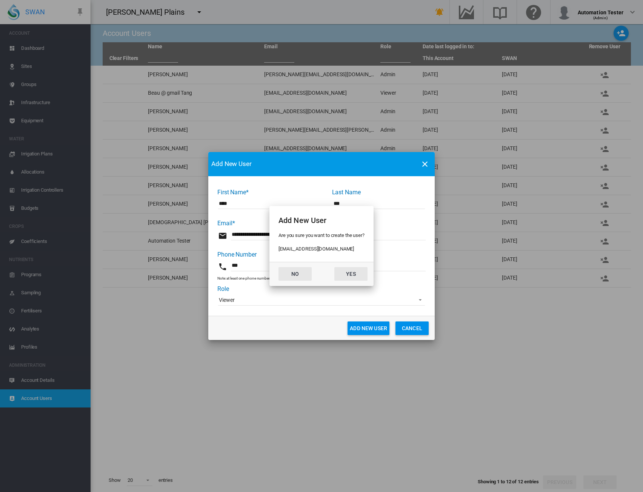
click at [288, 274] on button "No" at bounding box center [295, 274] width 33 height 14
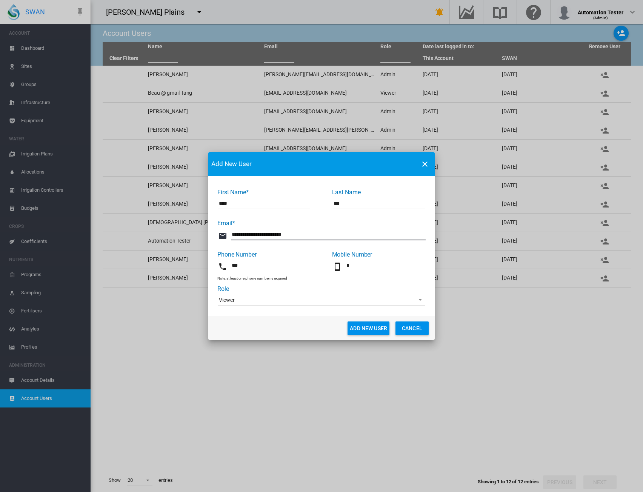
drag, startPoint x: 267, startPoint y: 235, endPoint x: 273, endPoint y: 236, distance: 6.1
click at [273, 236] on input "**********" at bounding box center [328, 234] width 195 height 11
type input "**********"
click at [362, 331] on button "Add New User" at bounding box center [369, 329] width 42 height 14
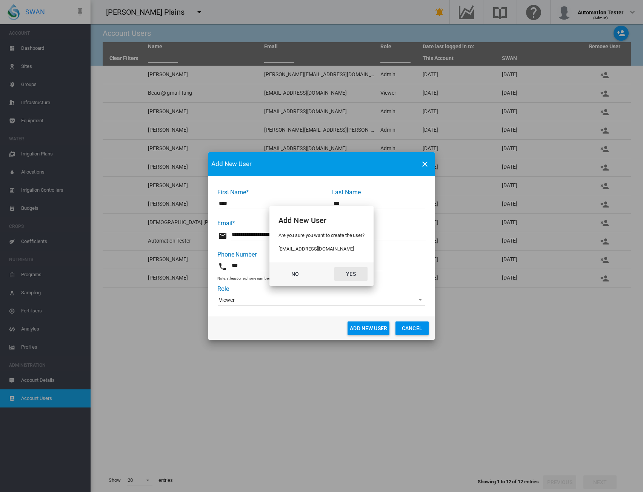
click at [353, 274] on button "Yes" at bounding box center [351, 274] width 33 height 14
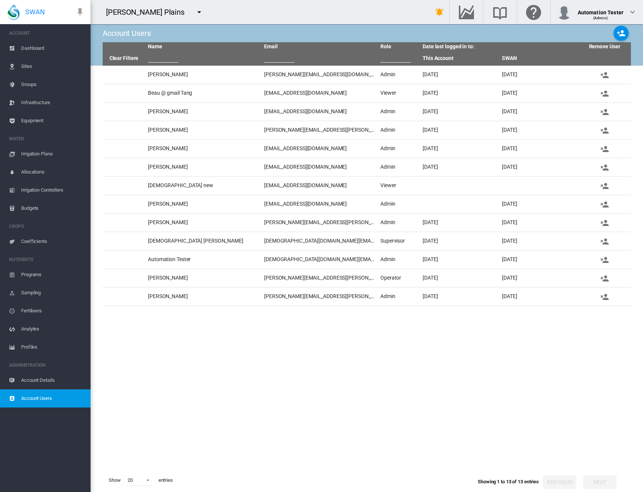
click at [324, 340] on tbody "[PERSON_NAME] Rubiano [EMAIL_ADDRESS][DOMAIN_NAME] Admin [DATE] [DATE] Beau @ g…" at bounding box center [367, 267] width 529 height 403
click at [195, 11] on md-icon "icon-menu-down" at bounding box center [199, 12] width 9 height 9
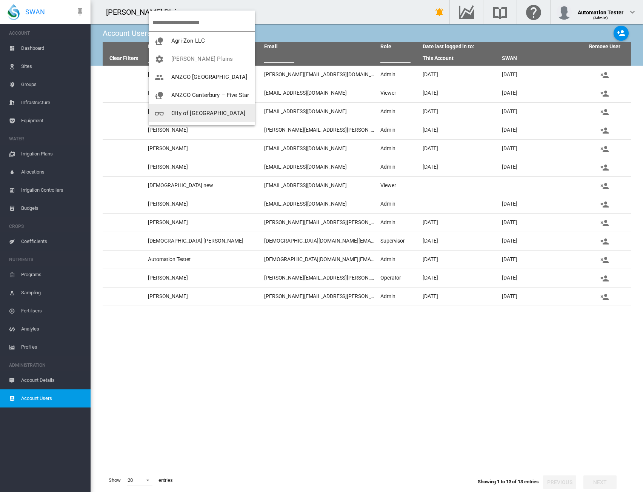
click at [601, 186] on md-backdrop at bounding box center [321, 246] width 643 height 492
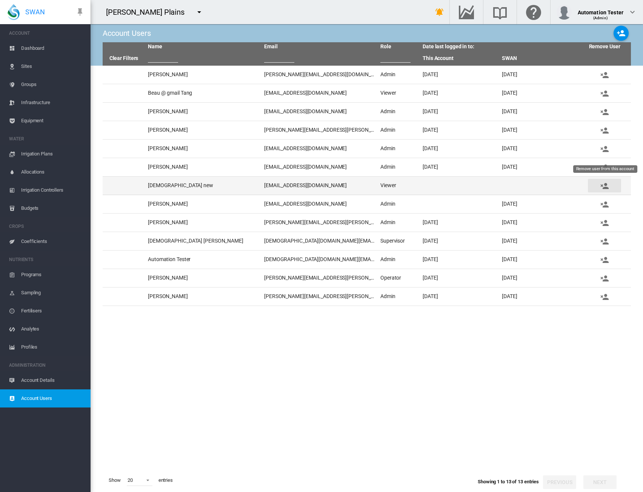
click at [604, 185] on md-icon "icon-account-remove" at bounding box center [604, 186] width 9 height 9
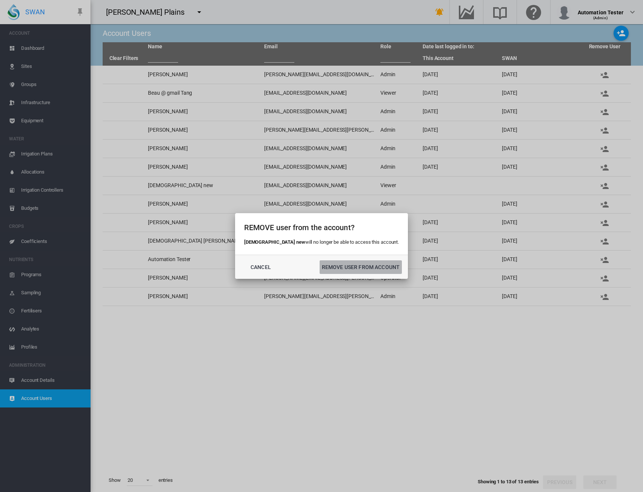
click at [345, 271] on button "REMOVE USER FROM ACCOUNT" at bounding box center [361, 268] width 82 height 14
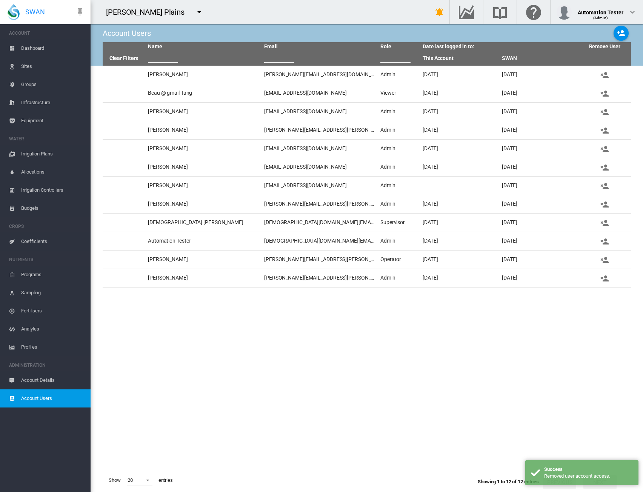
click at [195, 12] on md-icon "icon-menu-down" at bounding box center [199, 12] width 9 height 9
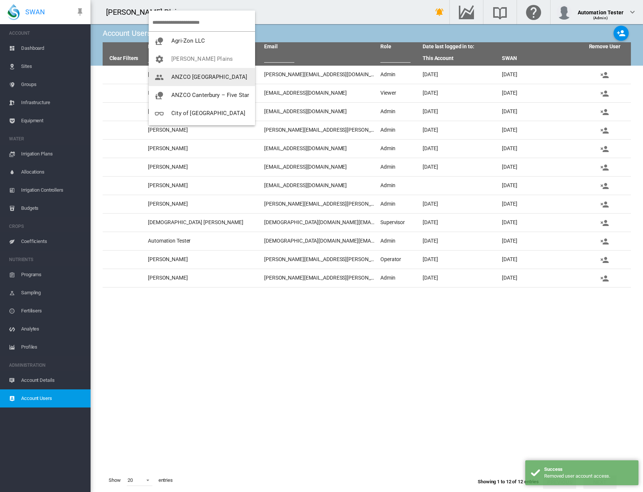
scroll to position [109, 0]
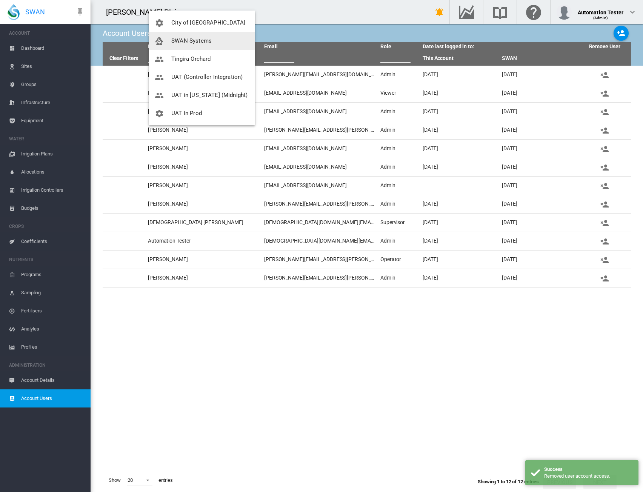
click at [199, 39] on span "SWAN Systems" at bounding box center [191, 40] width 40 height 7
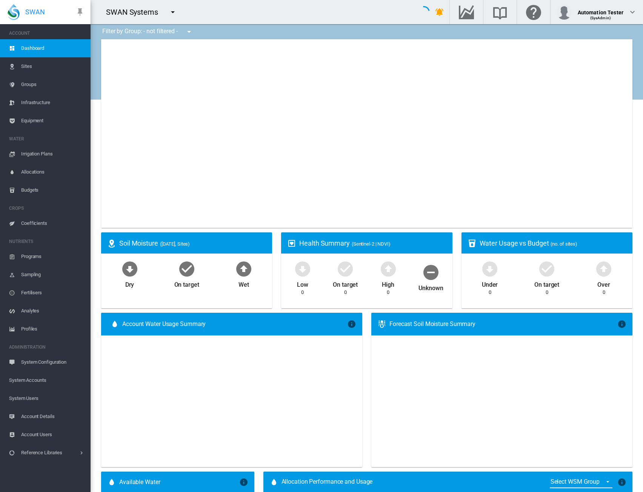
click at [34, 398] on span "System Users" at bounding box center [47, 399] width 76 height 18
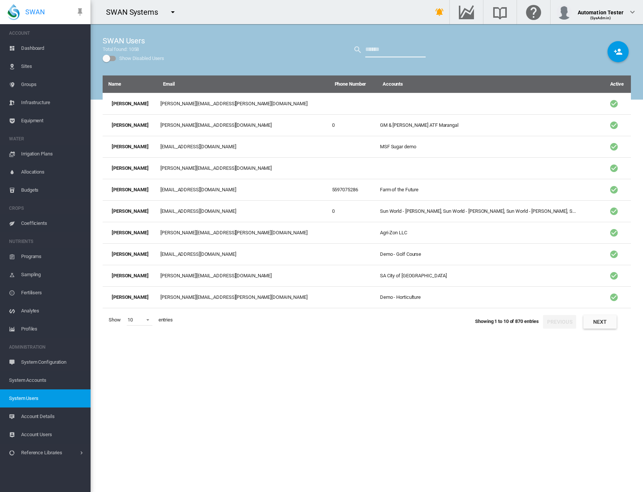
click at [393, 51] on input "text" at bounding box center [395, 49] width 60 height 15
type input "****"
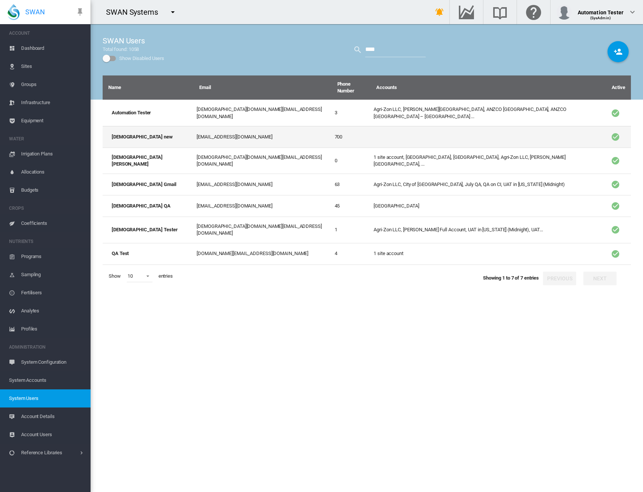
click at [269, 128] on td "[EMAIL_ADDRESS][DOMAIN_NAME]" at bounding box center [263, 137] width 138 height 22
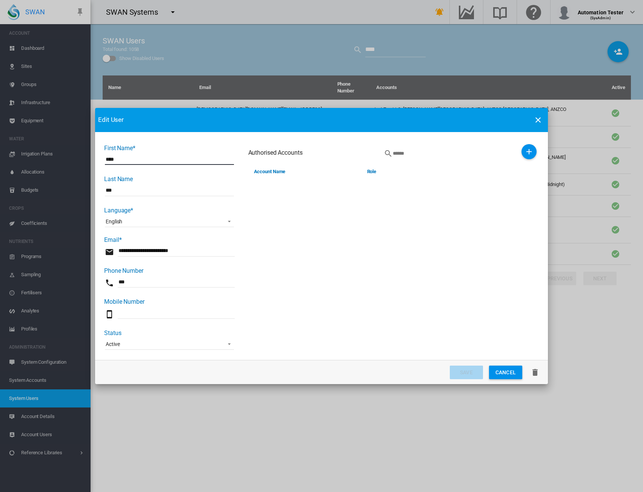
click at [537, 373] on md-icon "icon-delete" at bounding box center [535, 372] width 9 height 9
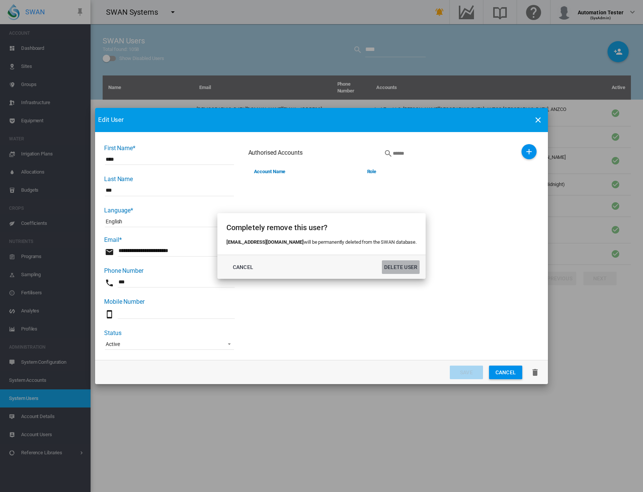
click at [390, 267] on button "DELETE USER" at bounding box center [401, 268] width 38 height 14
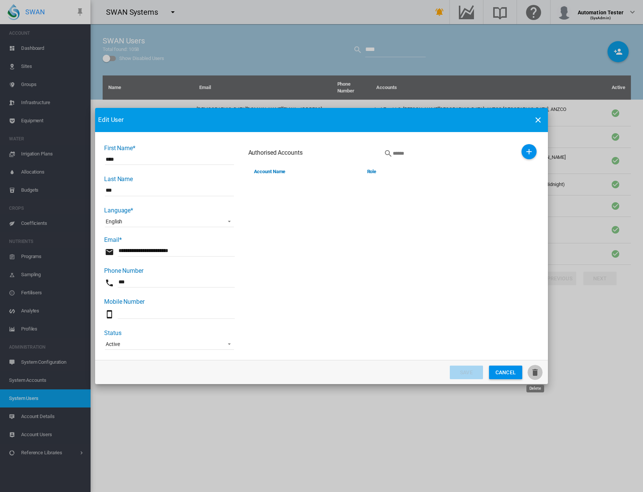
click at [535, 372] on md-icon "icon-delete" at bounding box center [535, 372] width 9 height 9
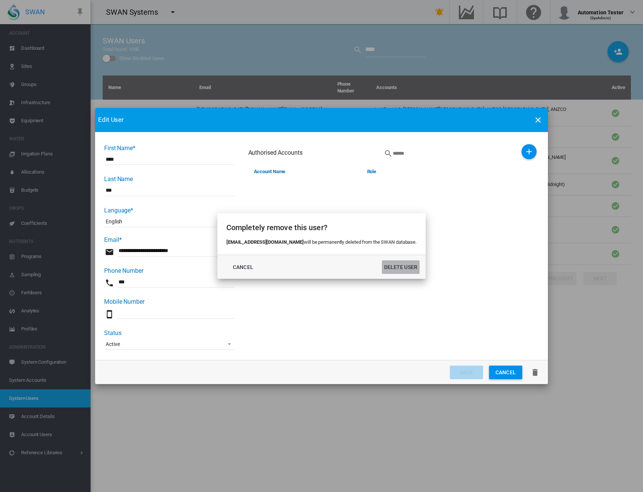
click at [398, 265] on button "DELETE USER" at bounding box center [401, 268] width 38 height 14
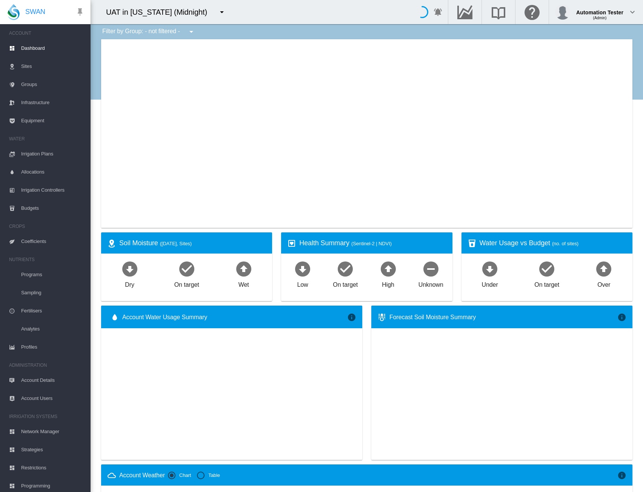
type input "**********"
